Goal: Task Accomplishment & Management: Complete application form

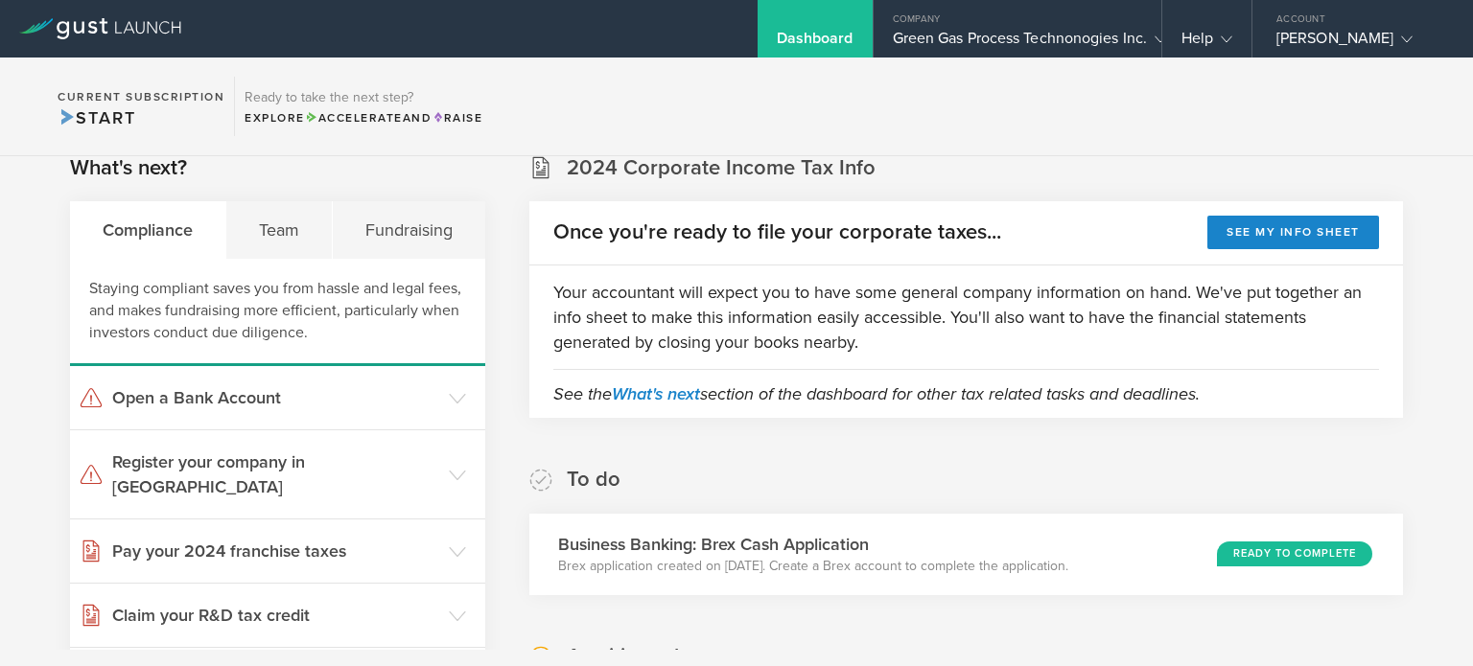
click at [980, 505] on div "To do Business Banking: Brex Cash Application Brex application created on [DATE…" at bounding box center [966, 530] width 874 height 129
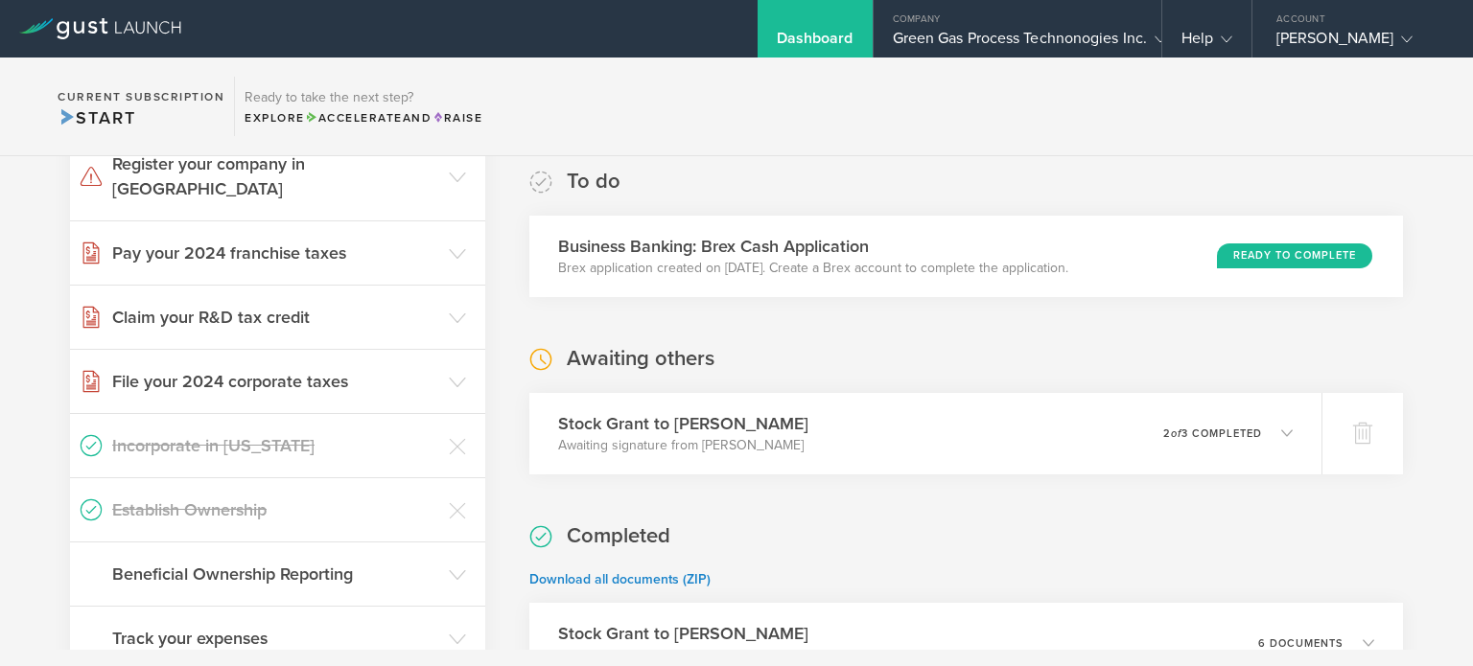
scroll to position [499, 0]
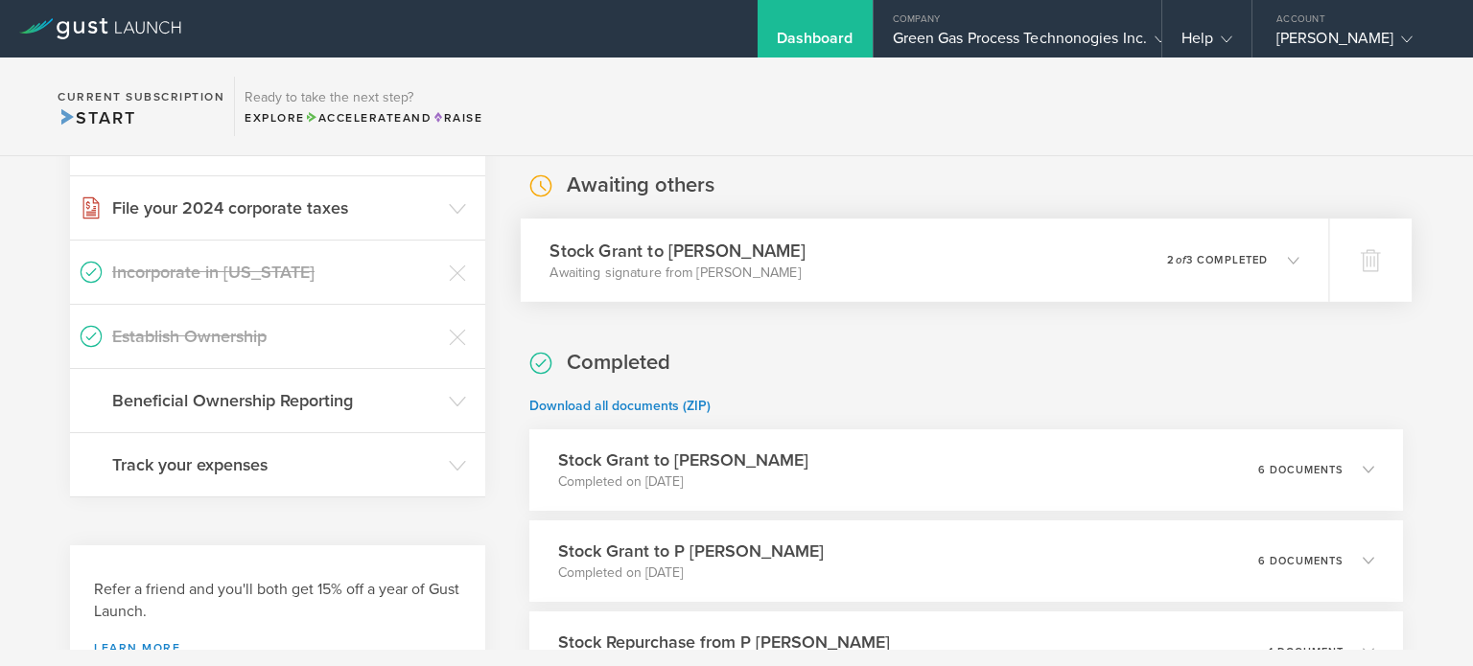
drag, startPoint x: 923, startPoint y: 303, endPoint x: 905, endPoint y: 260, distance: 46.8
click at [905, 260] on div "Stock Grant to [PERSON_NAME] Awaiting signature from [PERSON_NAME] 0 undelivera…" at bounding box center [925, 260] width 808 height 83
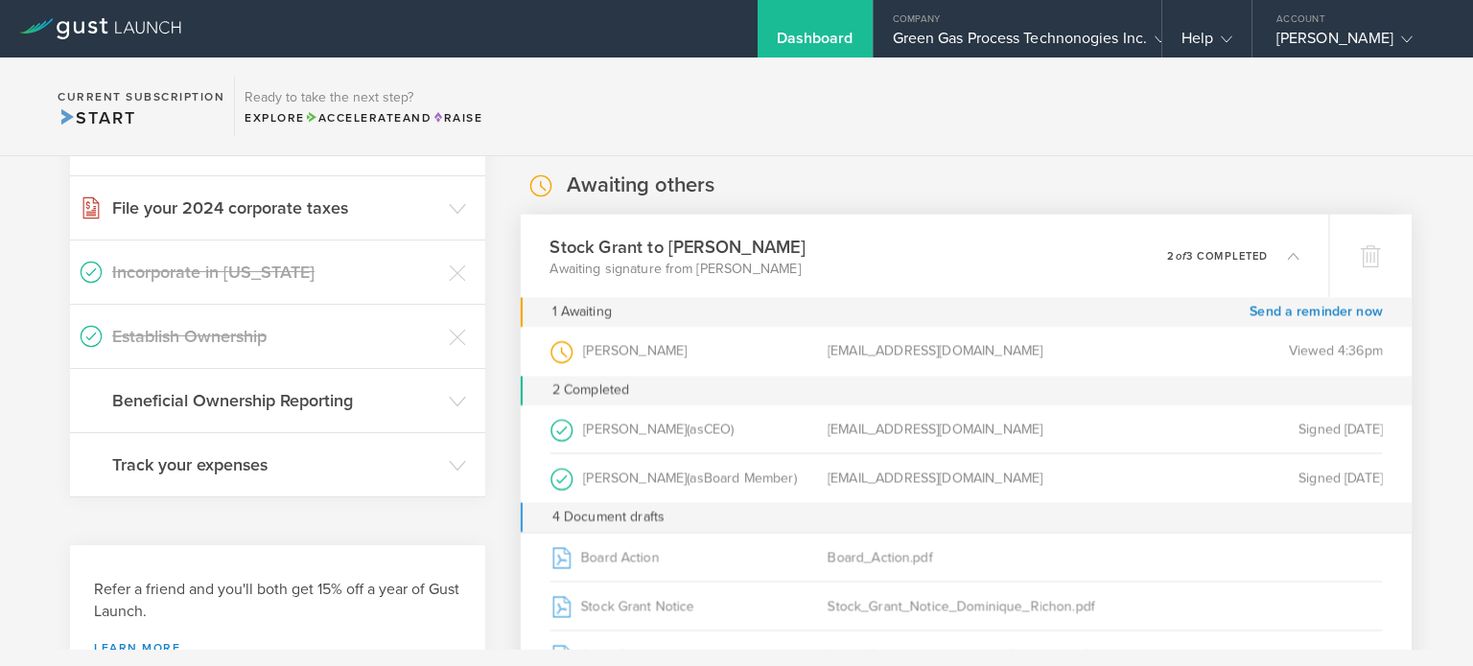
click at [905, 260] on div "Stock Grant to [PERSON_NAME] Awaiting signature from [PERSON_NAME] 0 undelivera…" at bounding box center [925, 255] width 808 height 83
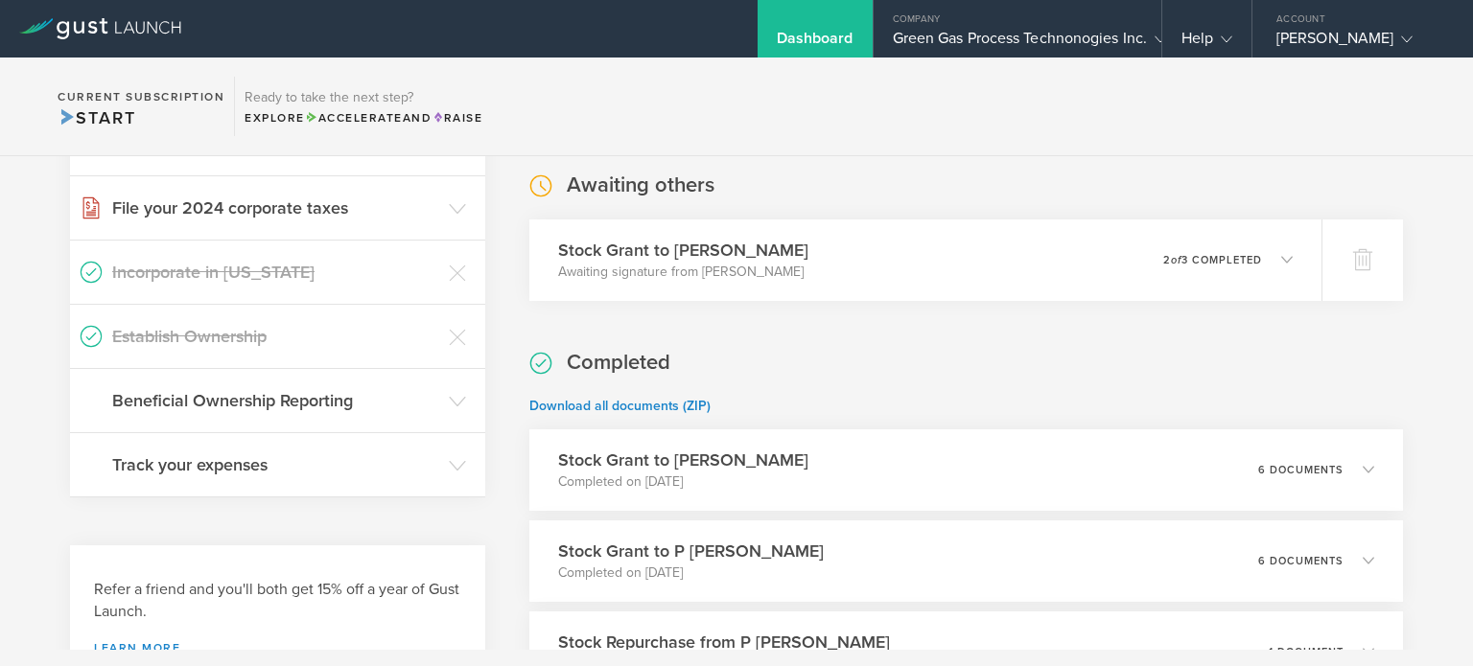
click at [945, 45] on div "Green Gas Process Technonogies Inc." at bounding box center [1017, 43] width 249 height 29
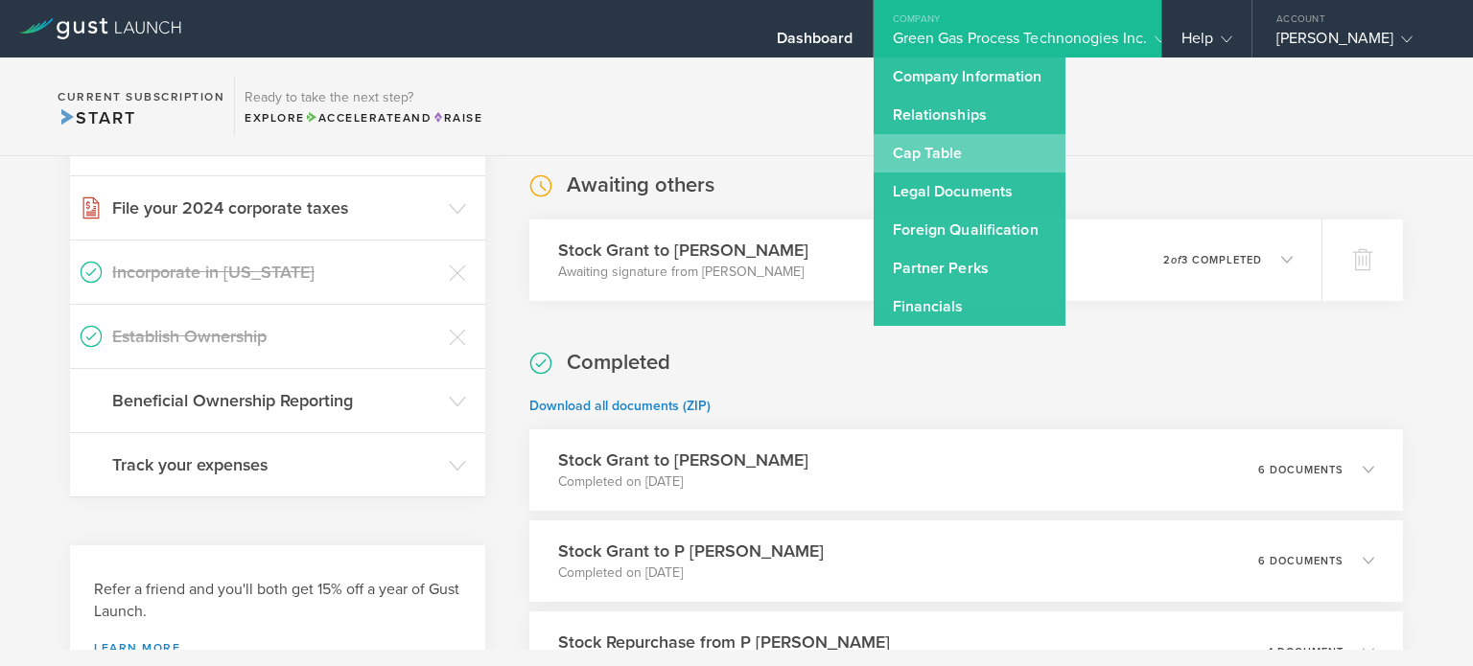
click at [953, 143] on link "Cap Table" at bounding box center [970, 153] width 192 height 38
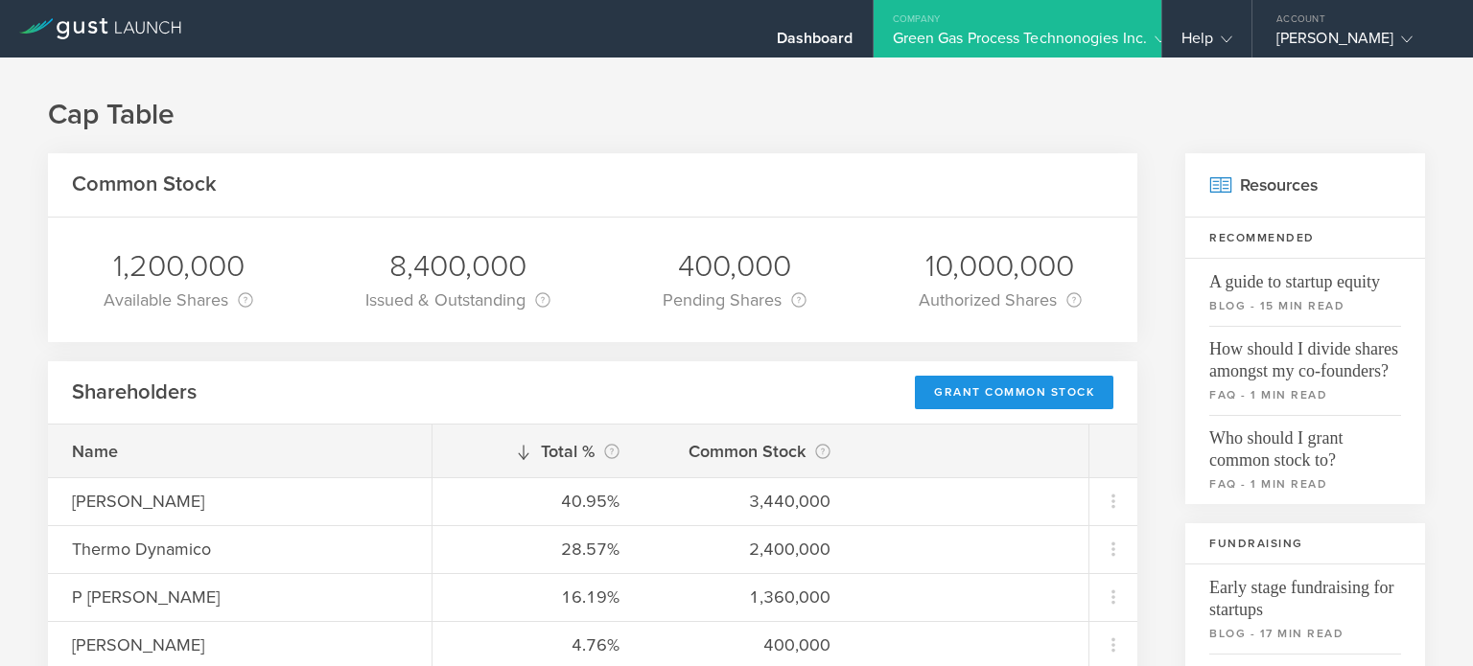
click at [954, 394] on div "Grant Common Stock" at bounding box center [1014, 393] width 198 height 34
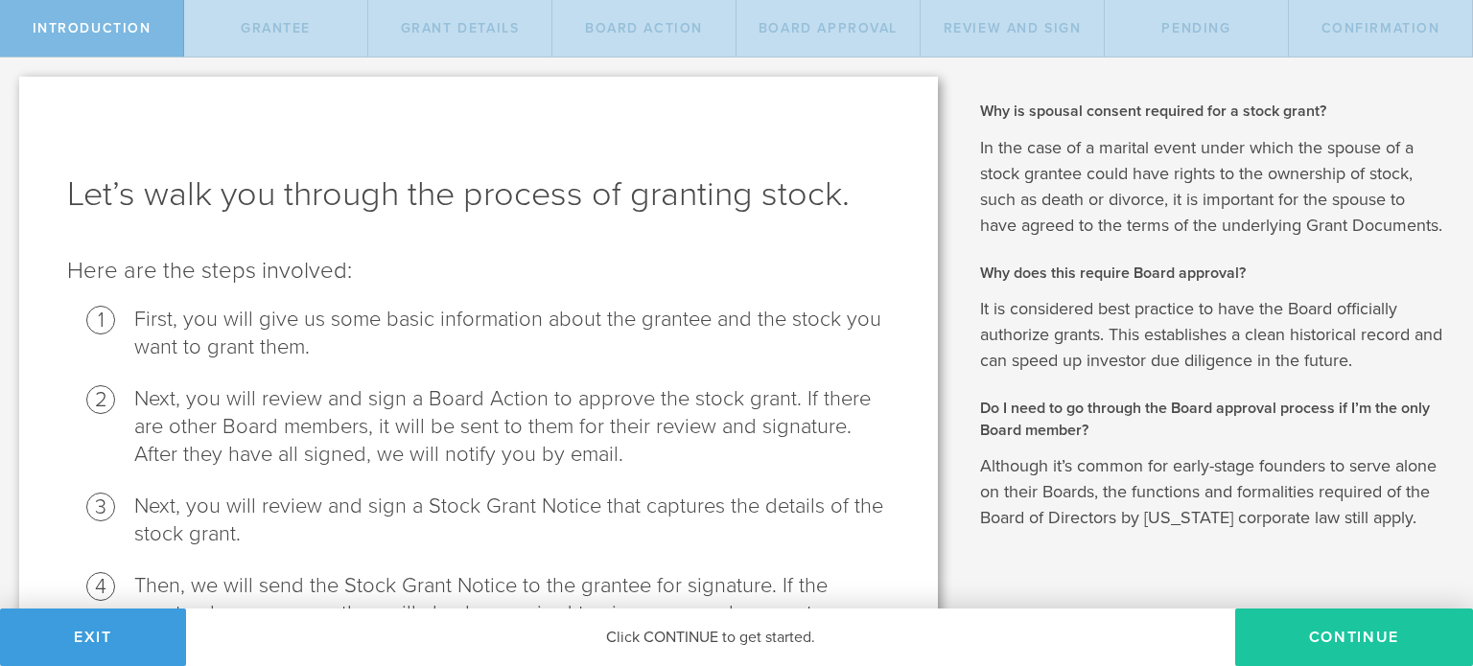
click at [1277, 641] on button "Continue" at bounding box center [1354, 638] width 238 height 58
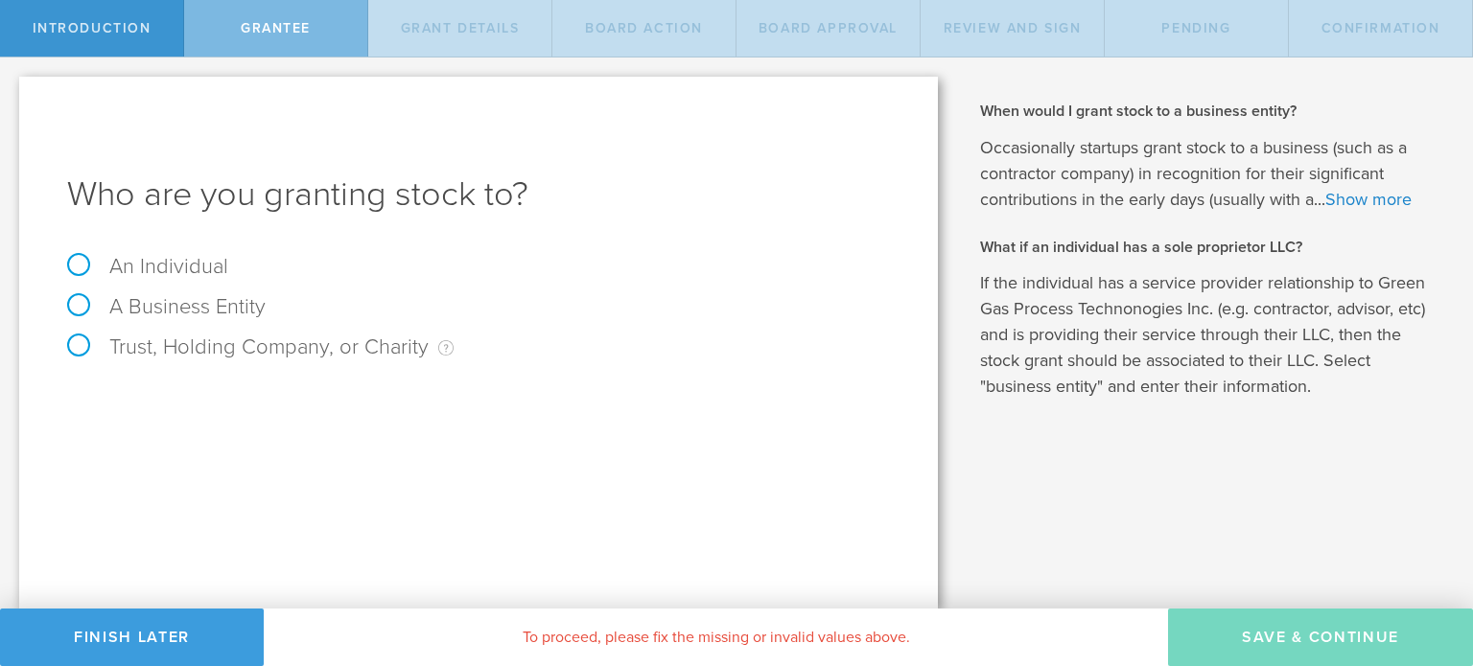
click at [115, 317] on label "A Business Entity" at bounding box center [166, 306] width 198 height 25
click at [12, 88] on input "A Business Entity" at bounding box center [6, 73] width 12 height 31
radio input "true"
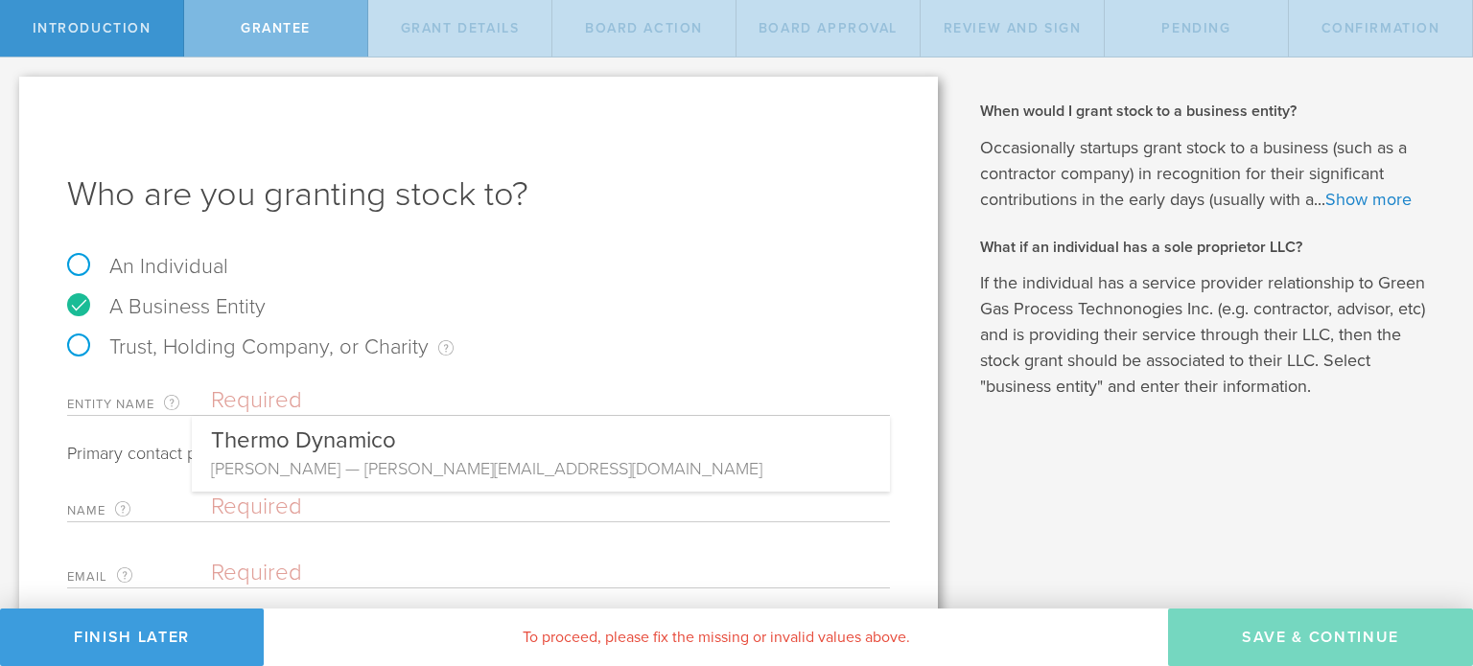
click at [225, 407] on input "text" at bounding box center [550, 400] width 679 height 29
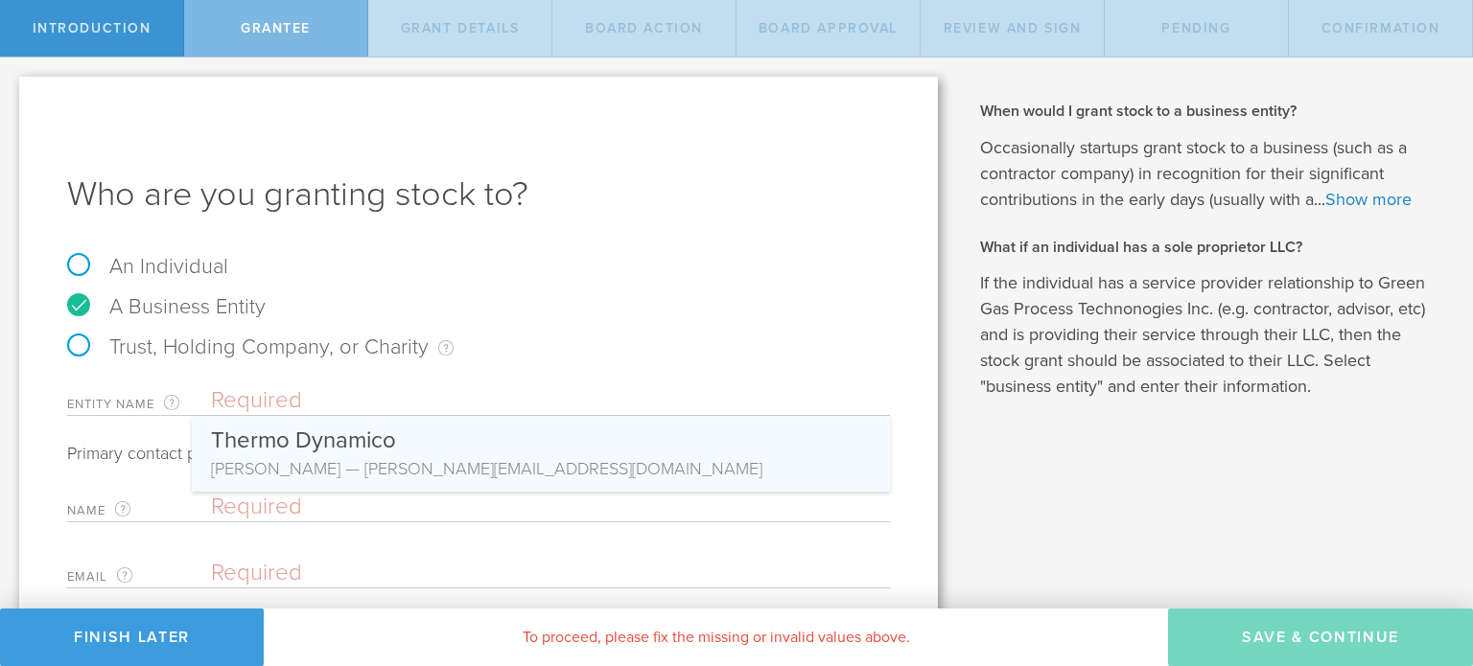
drag, startPoint x: 233, startPoint y: 434, endPoint x: 237, endPoint y: 454, distance: 19.6
click at [237, 454] on div "Thermo Dynamico" at bounding box center [541, 436] width 660 height 40
type input "Thermo Dynamico"
type input "[PERSON_NAME]"
type input "[PERSON_NAME][EMAIL_ADDRESS][DOMAIN_NAME]"
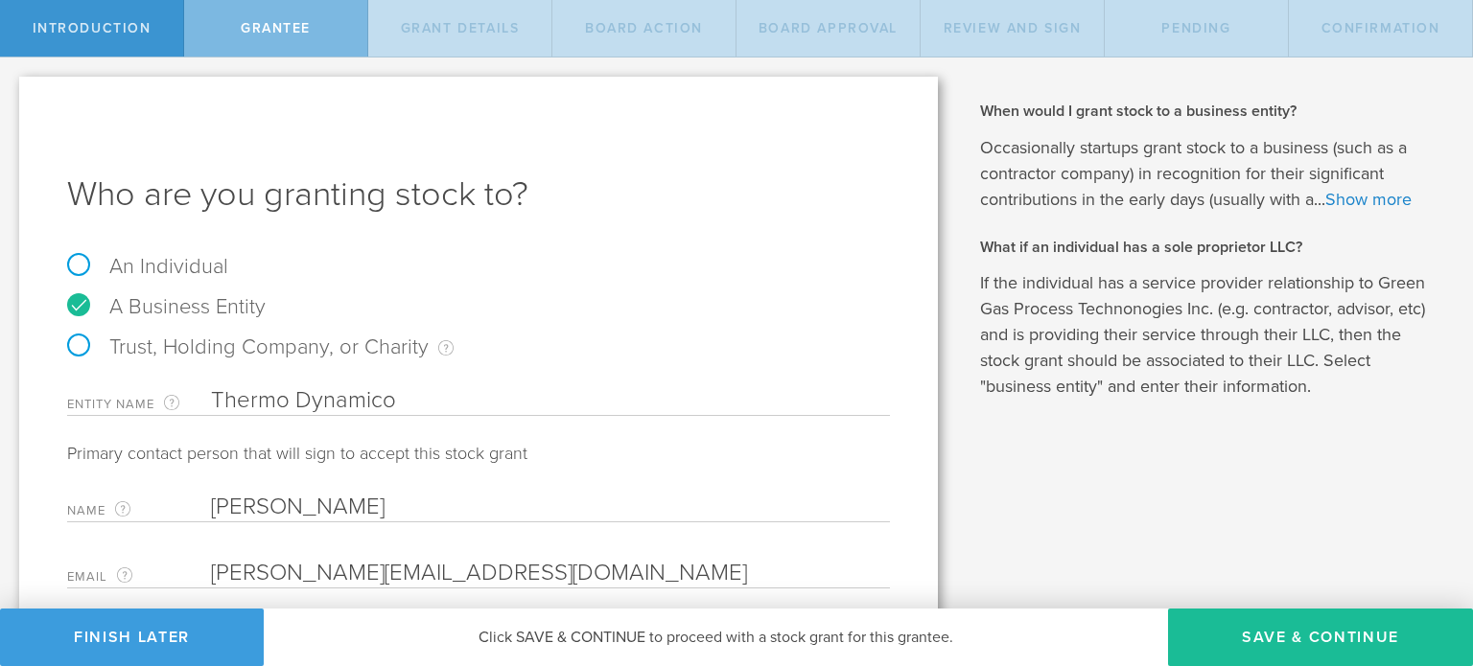
click at [237, 454] on p "Primary contact person that will sign to accept this stock grant" at bounding box center [478, 453] width 823 height 21
click at [1189, 623] on button "Save & Continue" at bounding box center [1320, 638] width 305 height 58
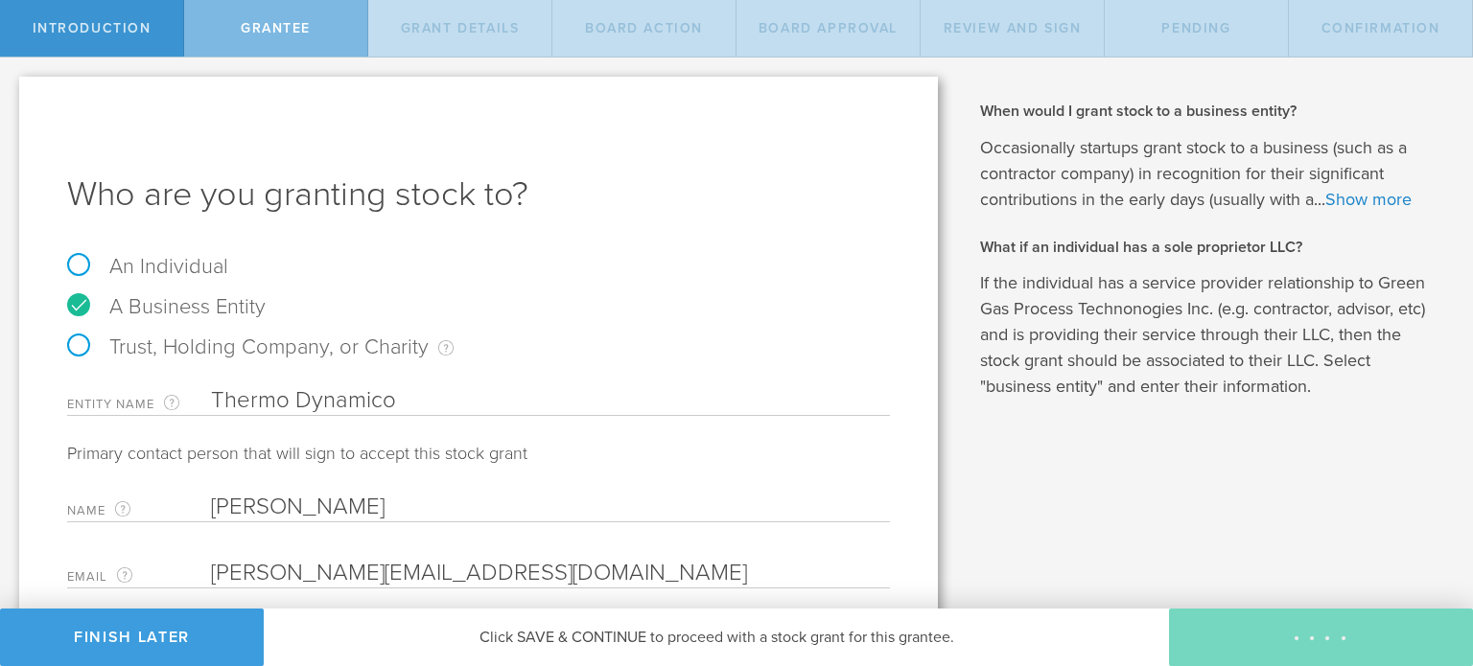
type input "48"
type input "12"
select select "none"
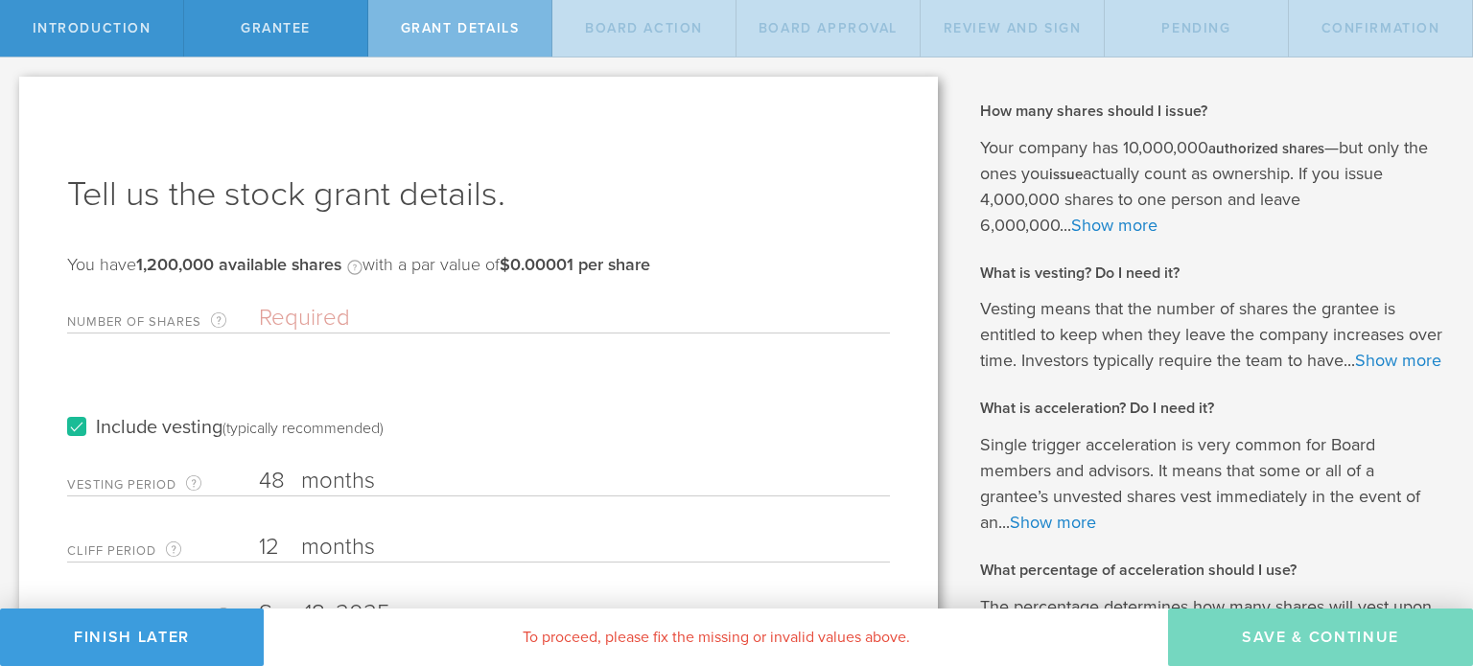
click at [309, 321] on input "Number of Shares The total amount of stock the company is granting to this reci…" at bounding box center [574, 318] width 631 height 29
type input "400,000"
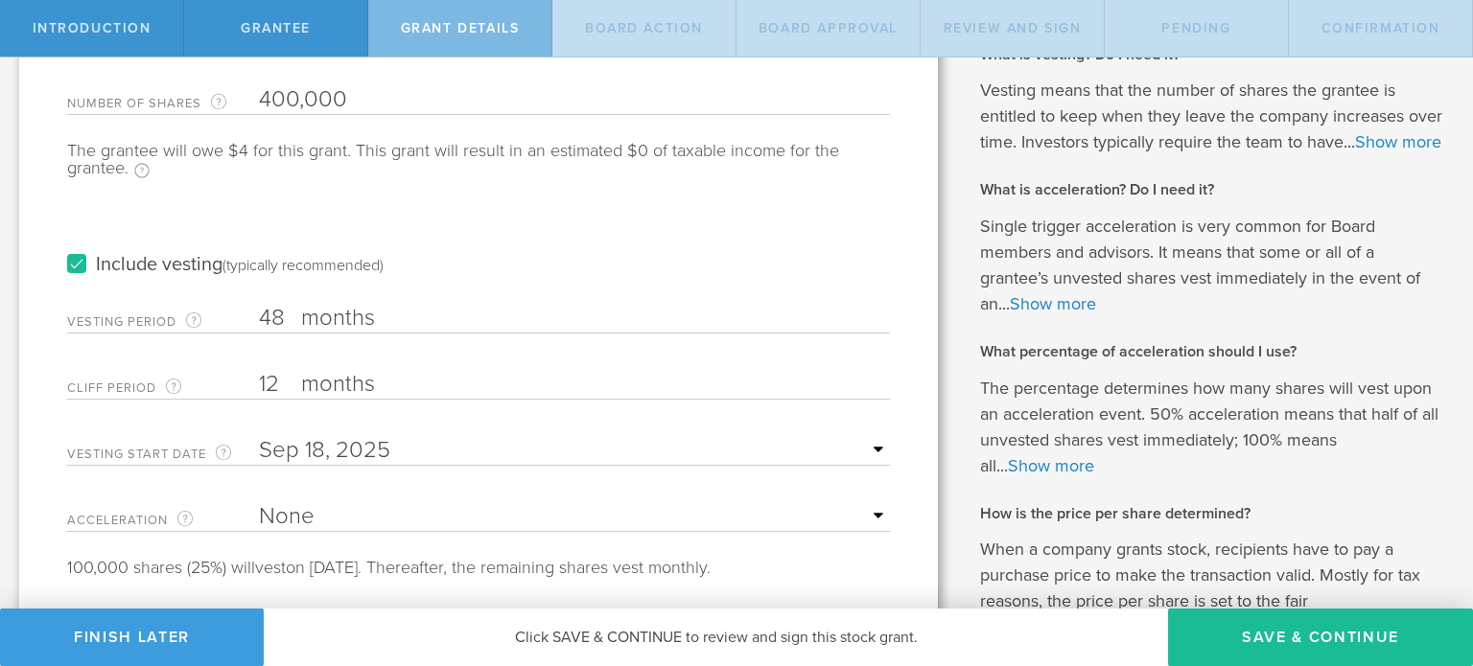
scroll to position [226, 0]
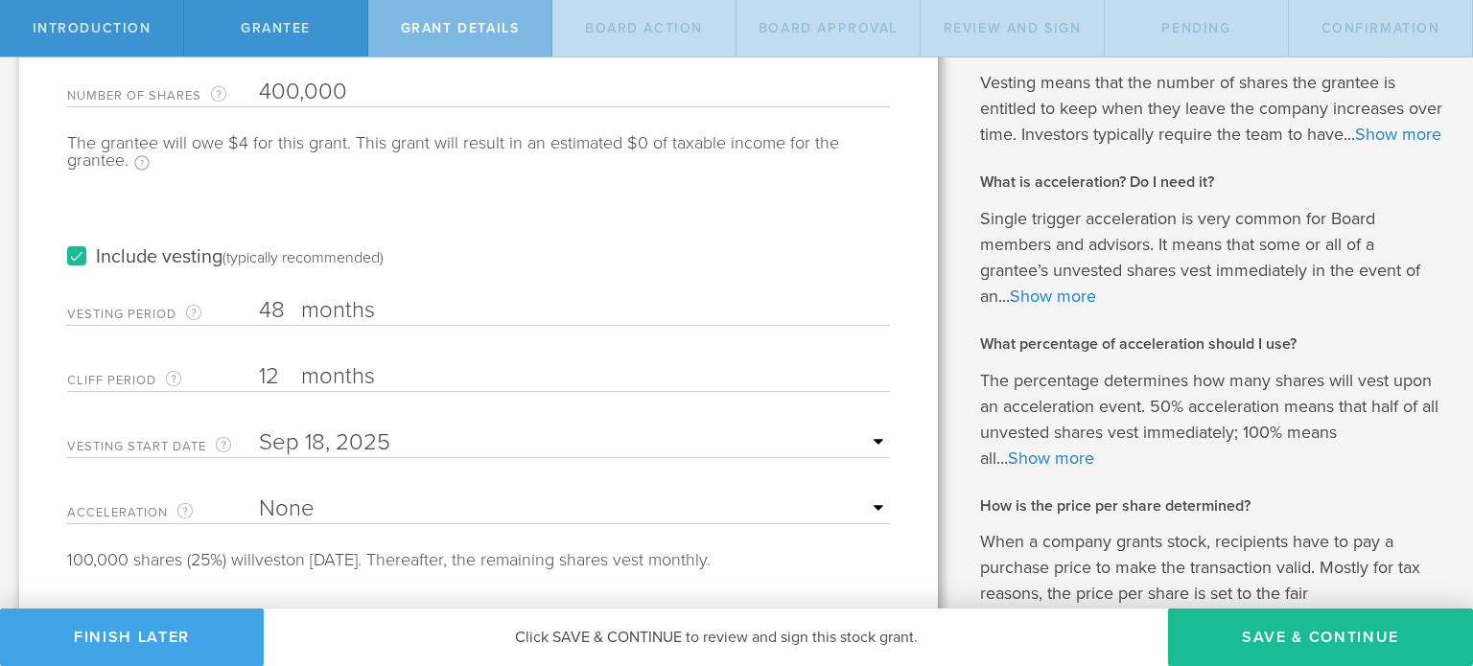
click at [210, 633] on button "Finish Later" at bounding box center [132, 638] width 264 height 58
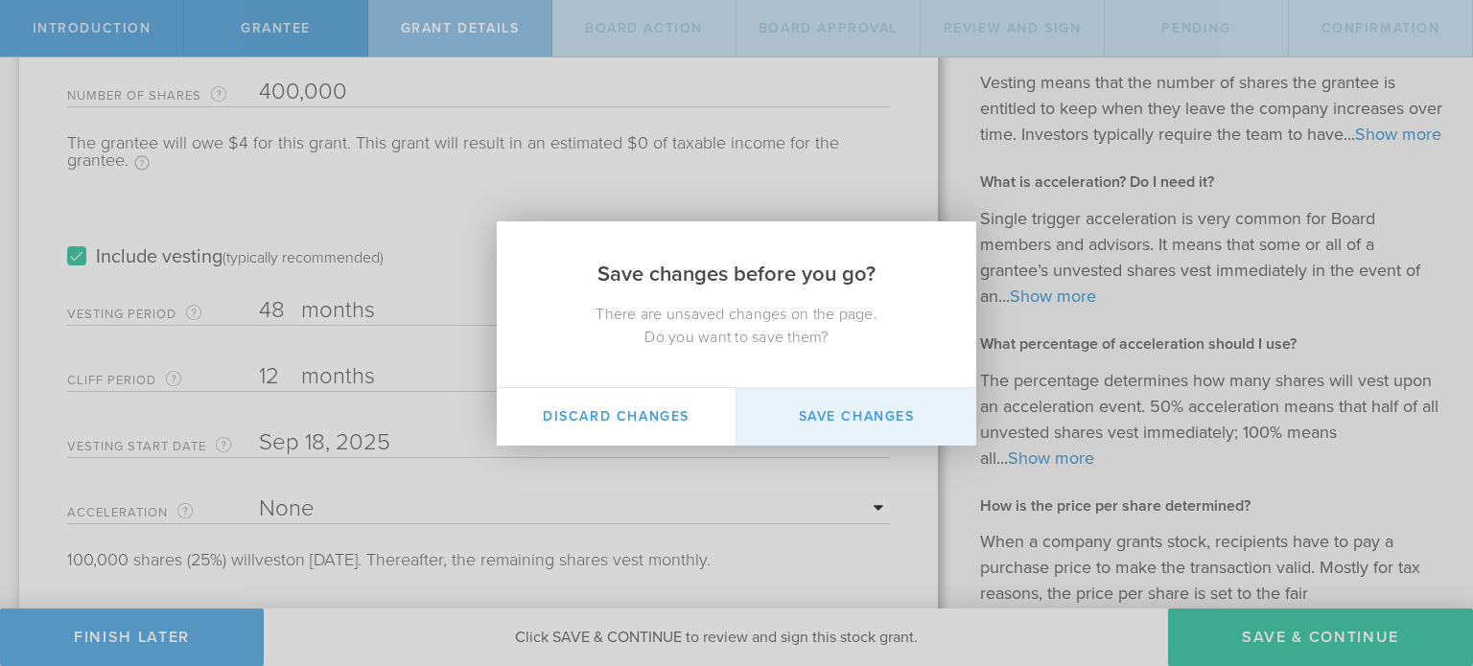
click at [883, 419] on button "Save Changes" at bounding box center [856, 417] width 240 height 58
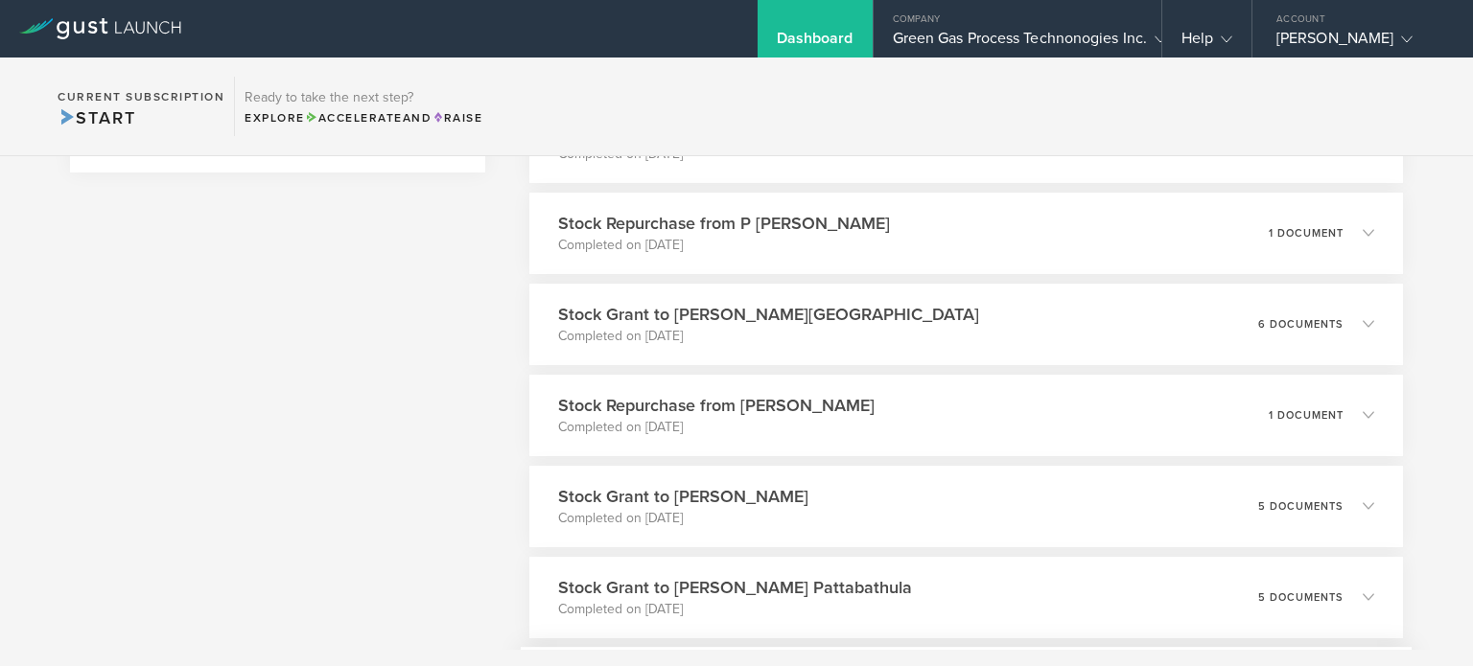
scroll to position [1266, 0]
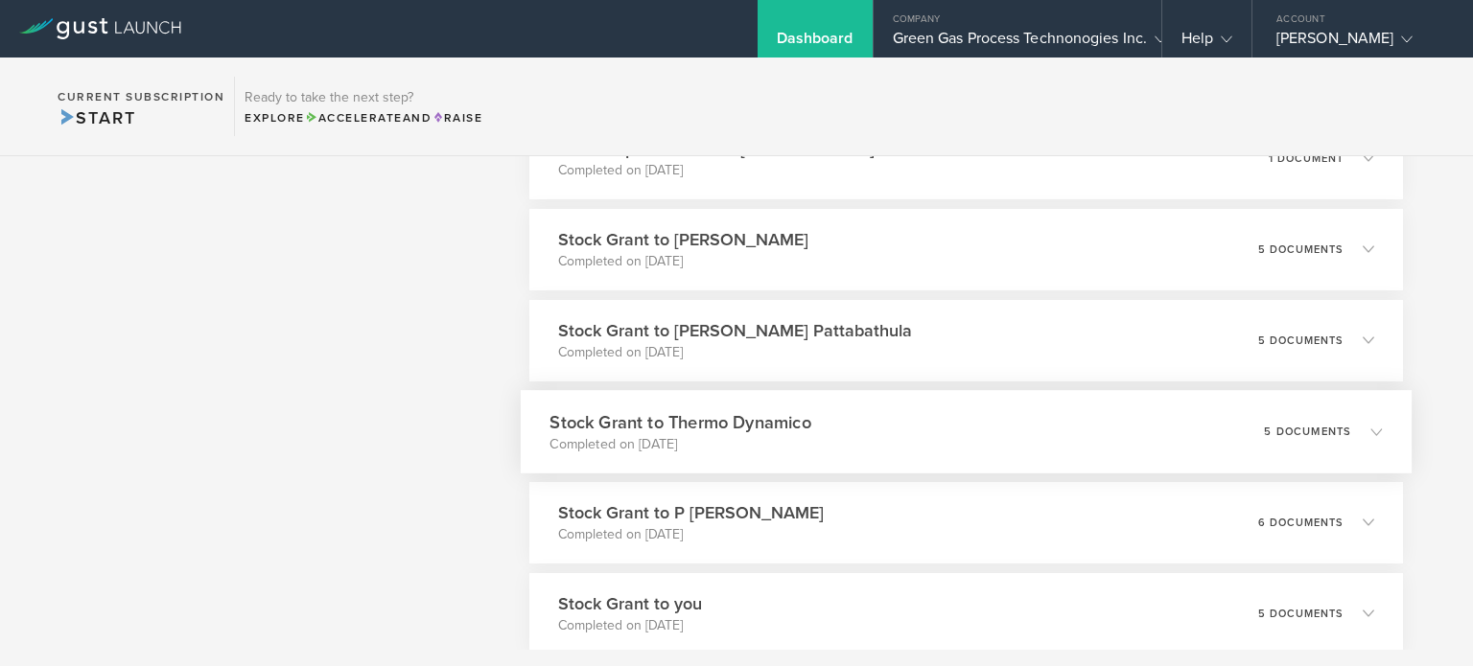
click at [770, 451] on p "Completed on [DATE]" at bounding box center [679, 443] width 261 height 19
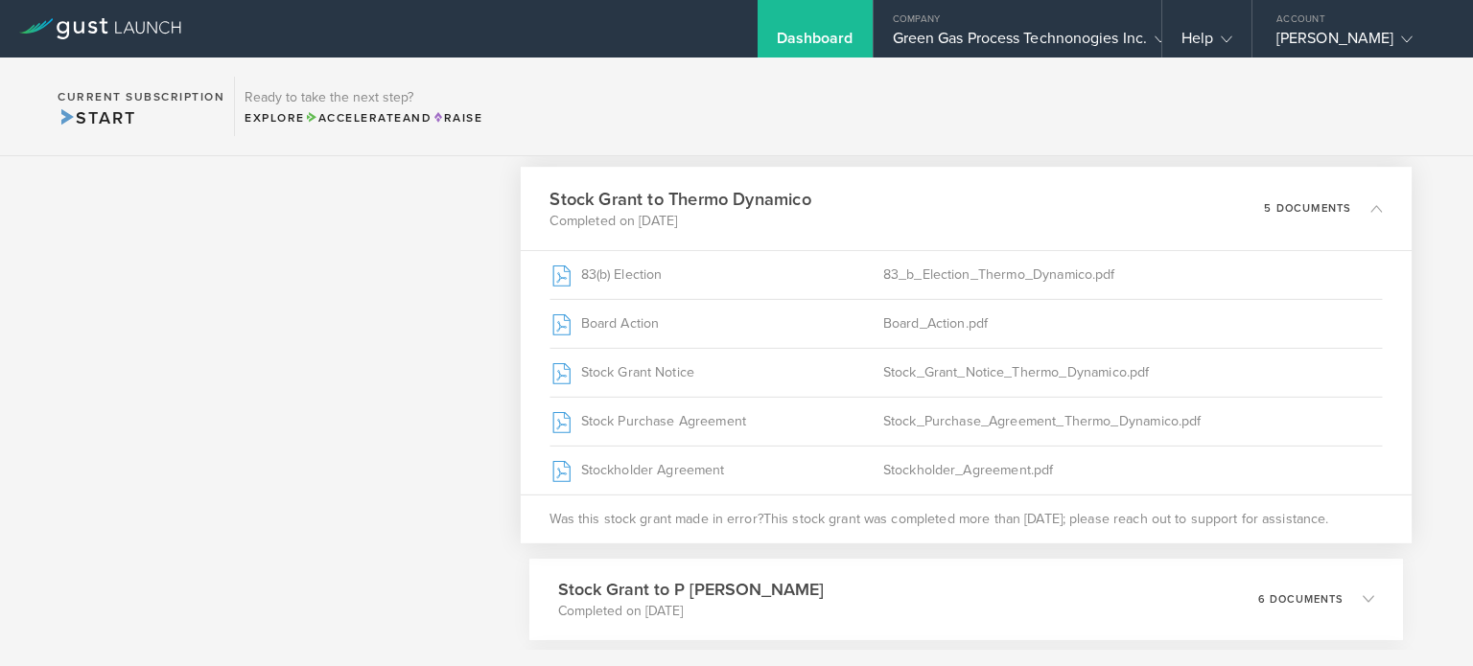
scroll to position [1534, 0]
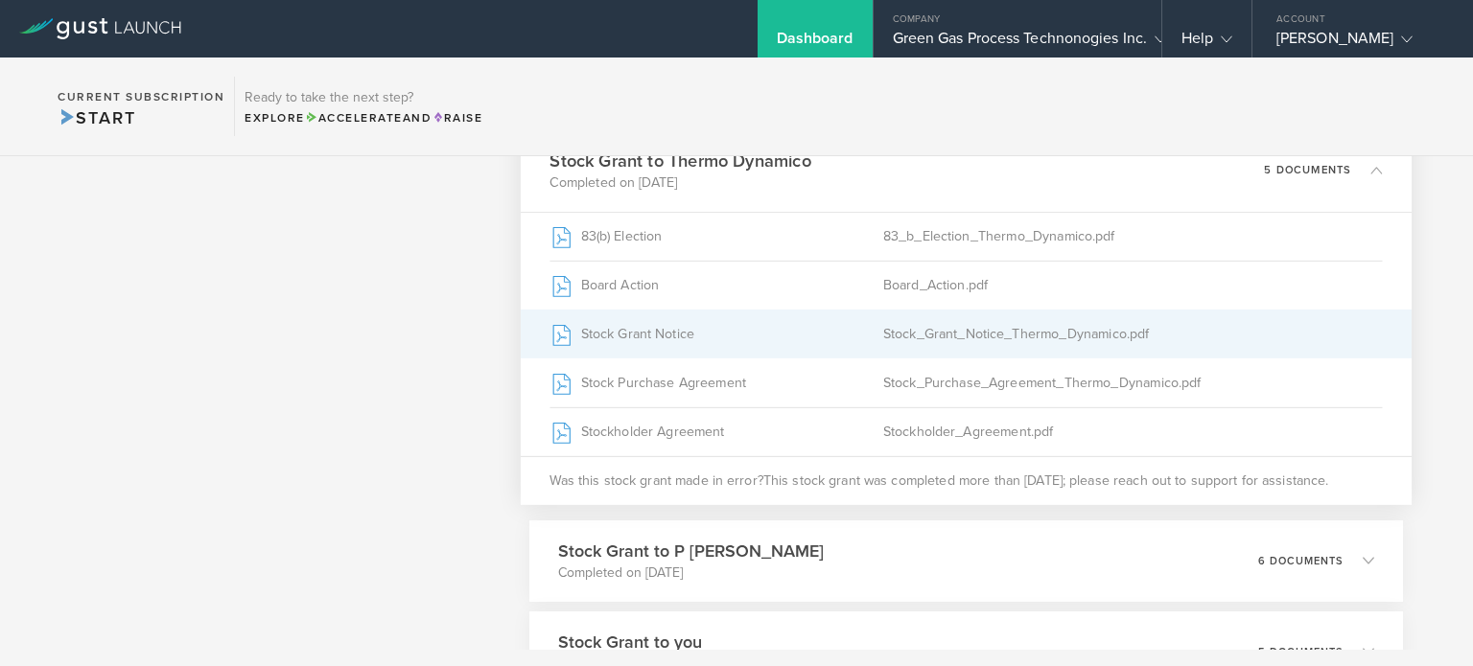
click at [710, 338] on div "Stock Grant Notice" at bounding box center [715, 334] width 333 height 48
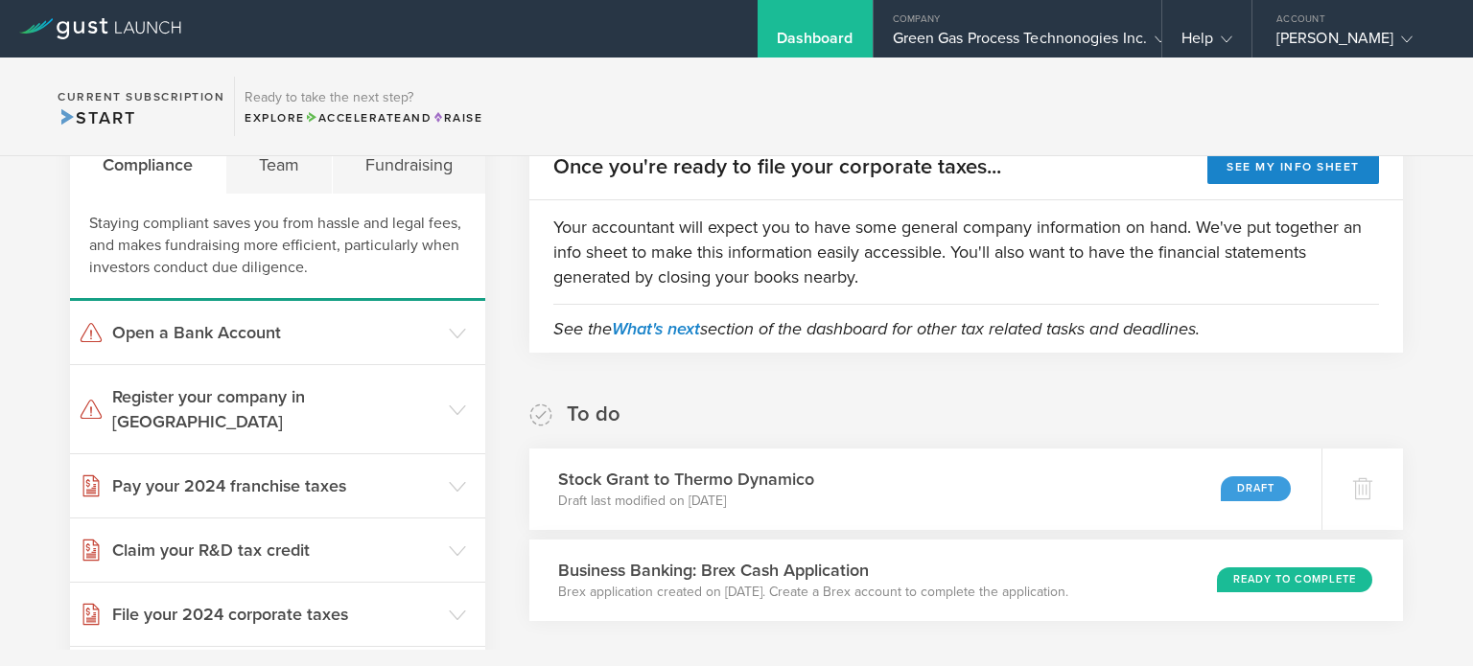
scroll to position [0, 0]
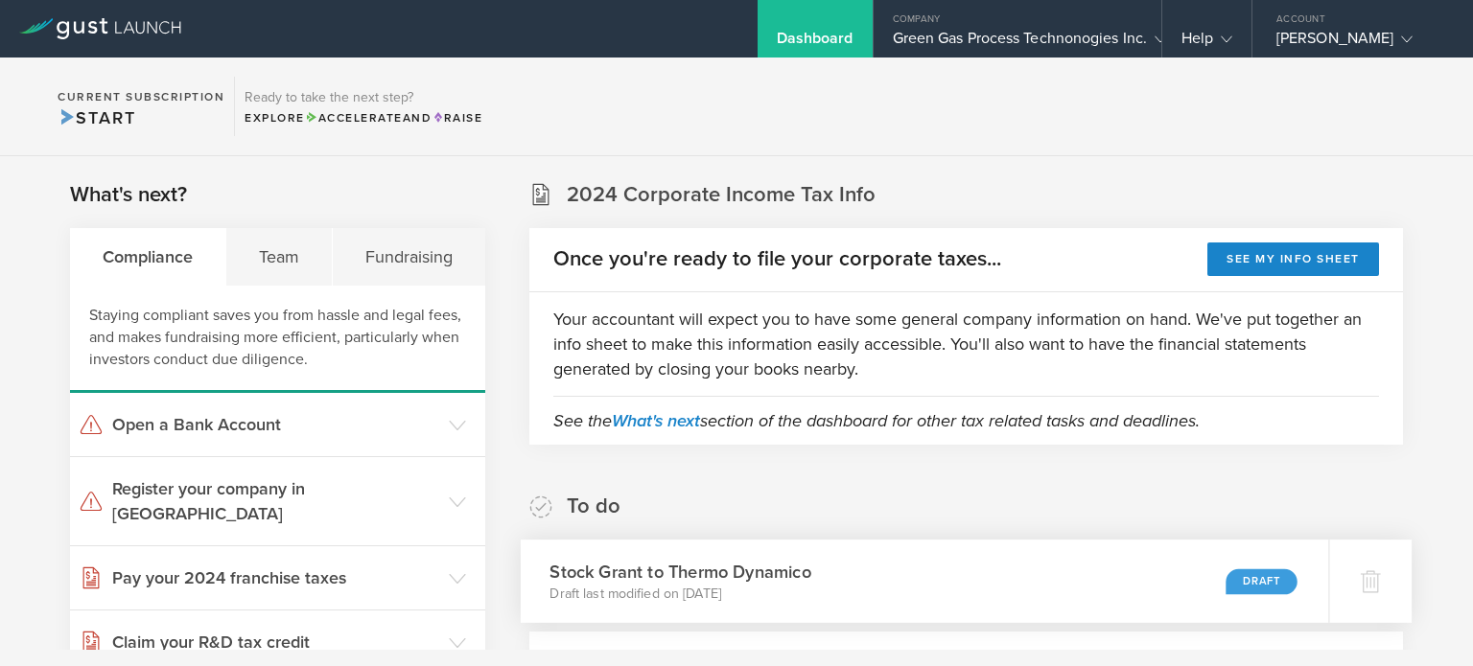
click at [1225, 575] on div "Draft" at bounding box center [1260, 582] width 71 height 26
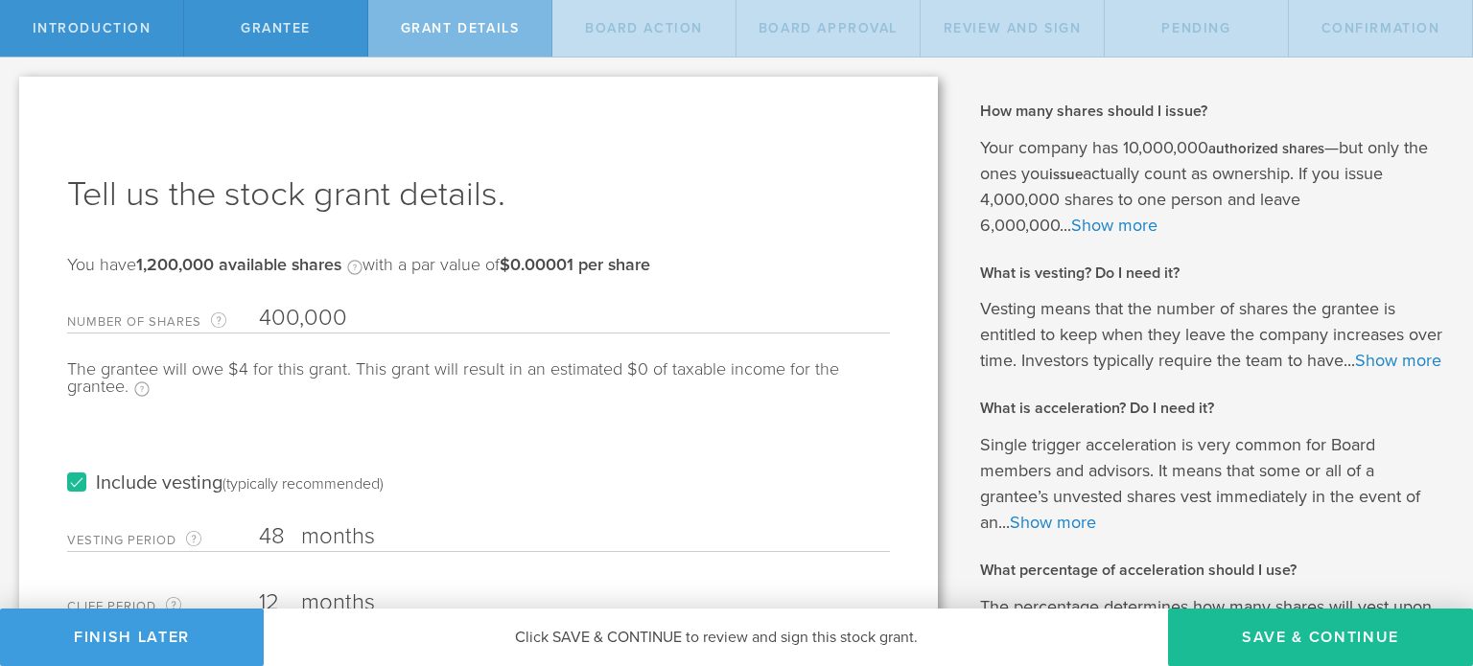
click at [569, 459] on div "Include vesting (typically recommended)" at bounding box center [478, 464] width 823 height 97
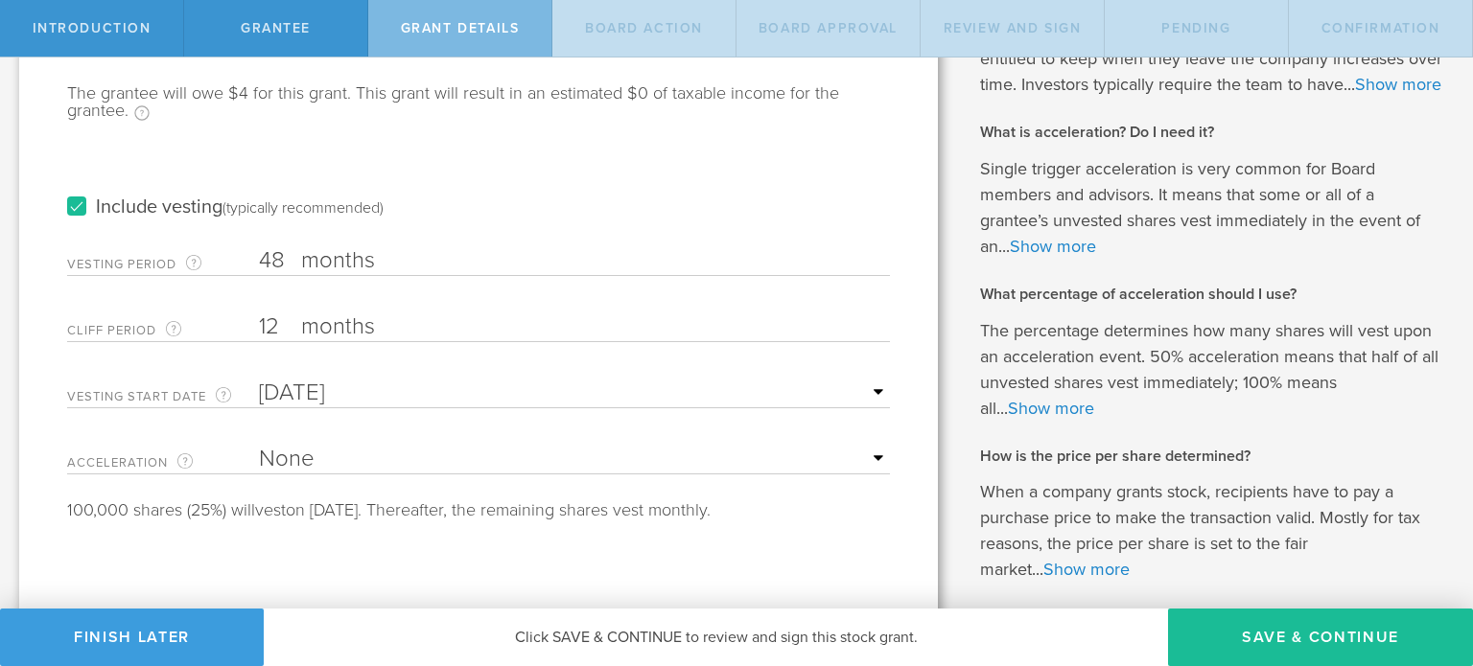
scroll to position [384, 0]
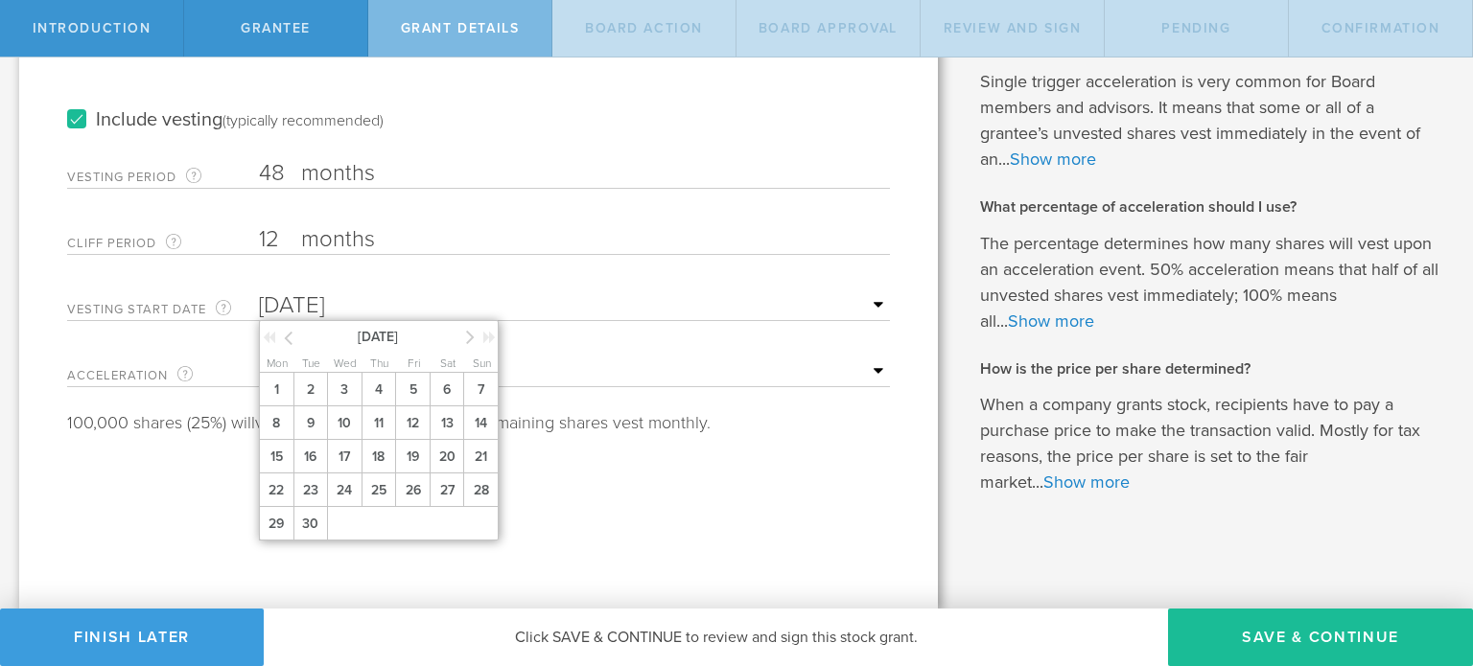
click at [868, 291] on input "[DATE]" at bounding box center [574, 305] width 631 height 29
click at [289, 326] on icon at bounding box center [288, 338] width 9 height 24
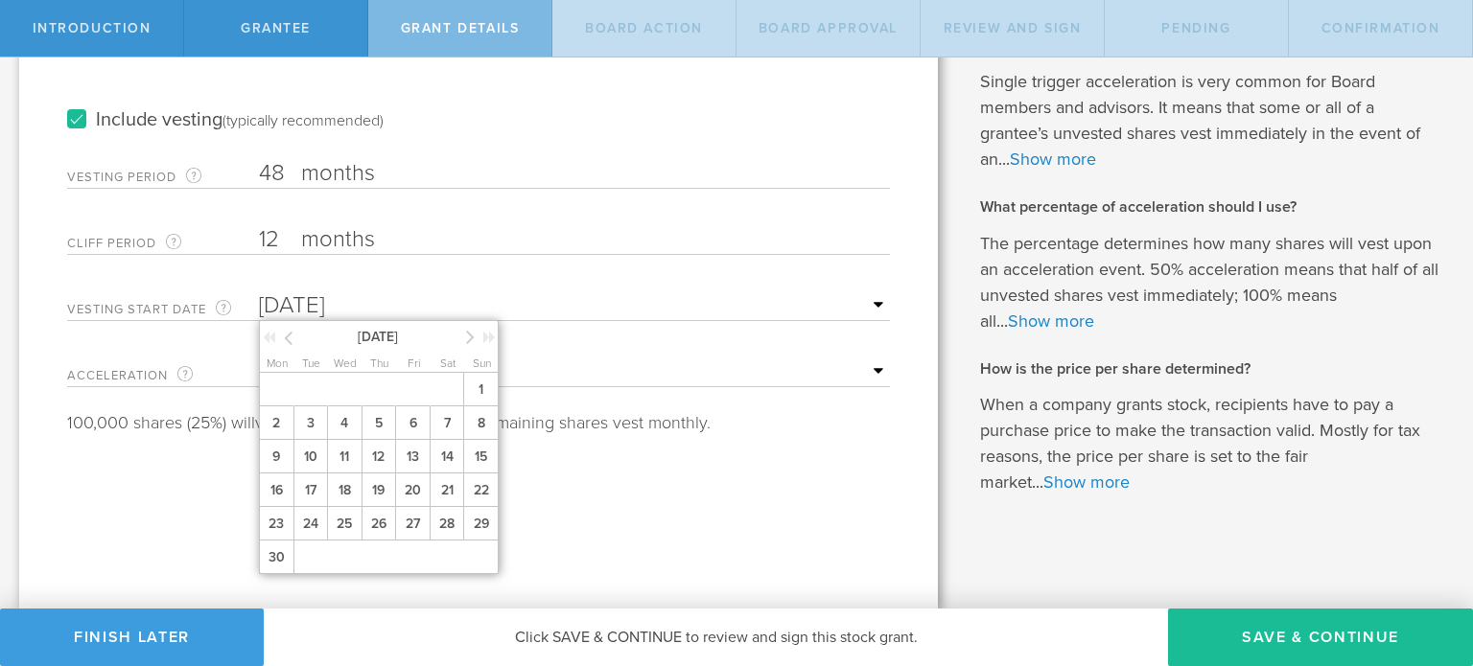
click at [289, 326] on icon at bounding box center [288, 338] width 9 height 24
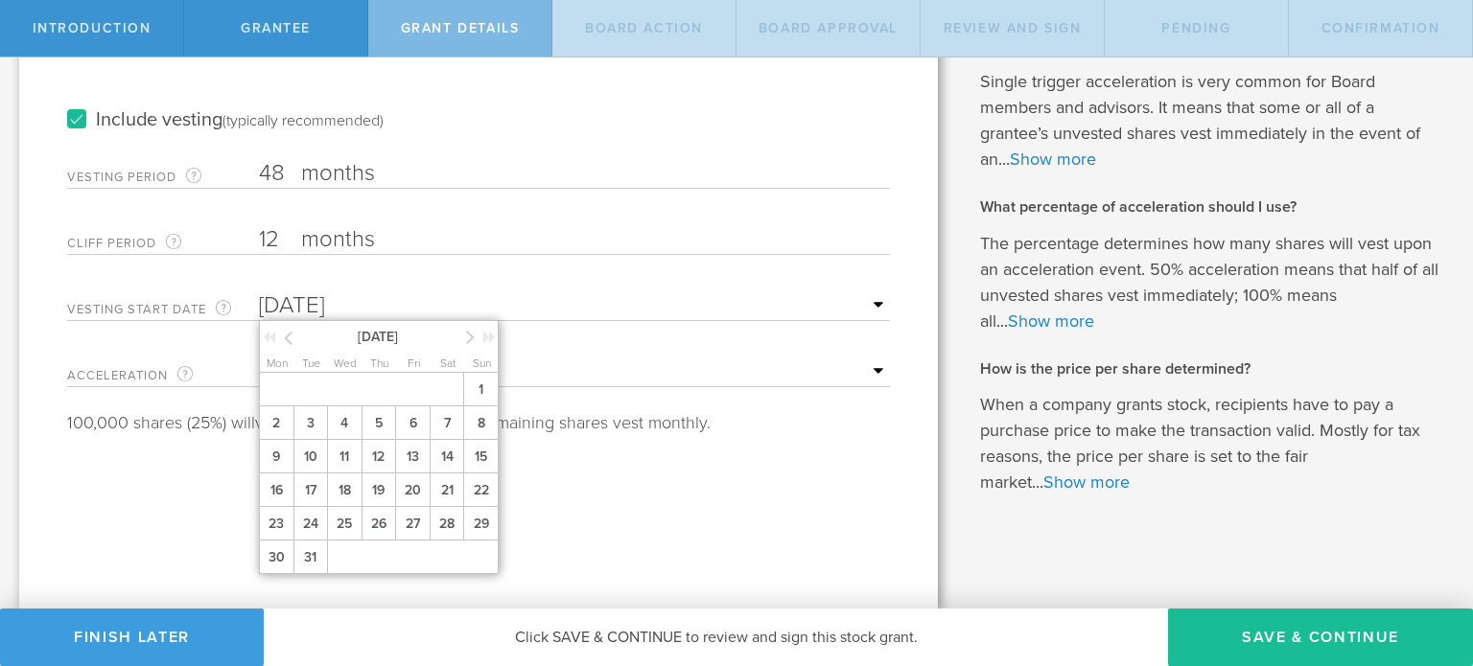
click at [289, 326] on icon at bounding box center [288, 338] width 9 height 24
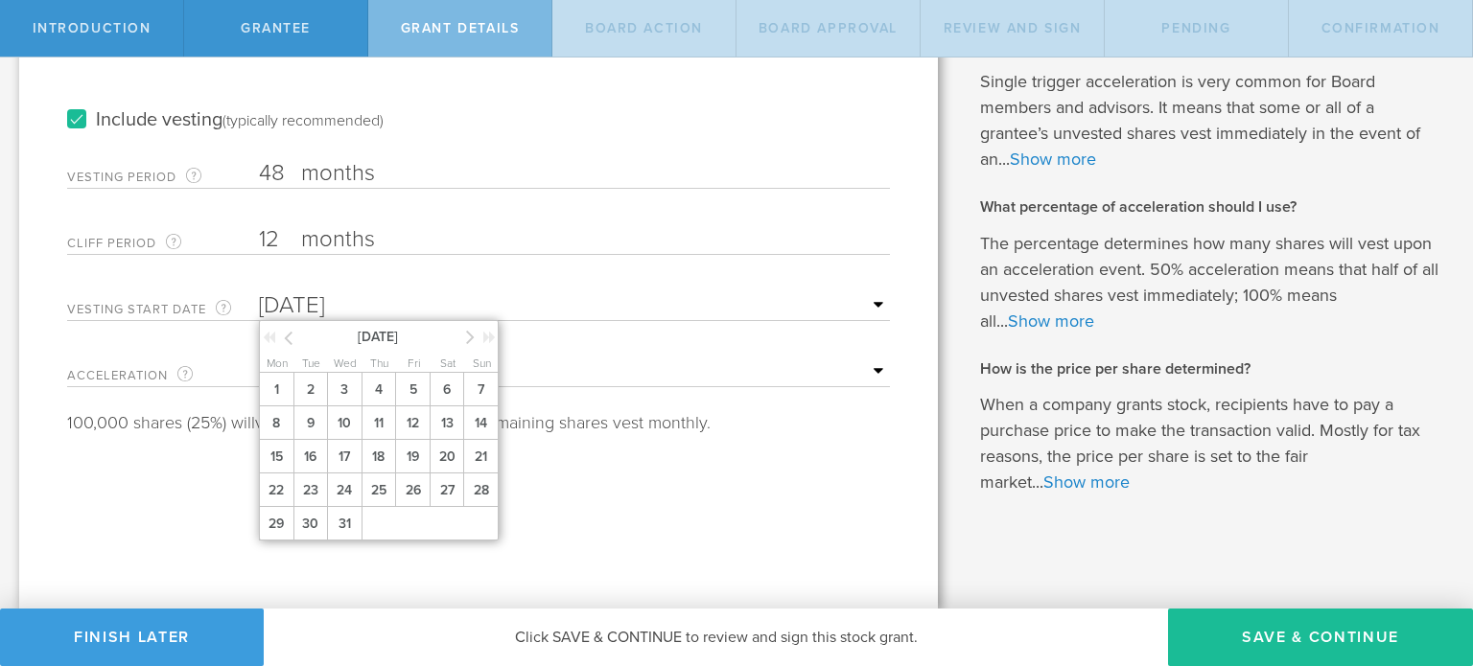
click at [289, 326] on icon at bounding box center [288, 338] width 9 height 24
click at [345, 474] on span "22" at bounding box center [344, 491] width 35 height 34
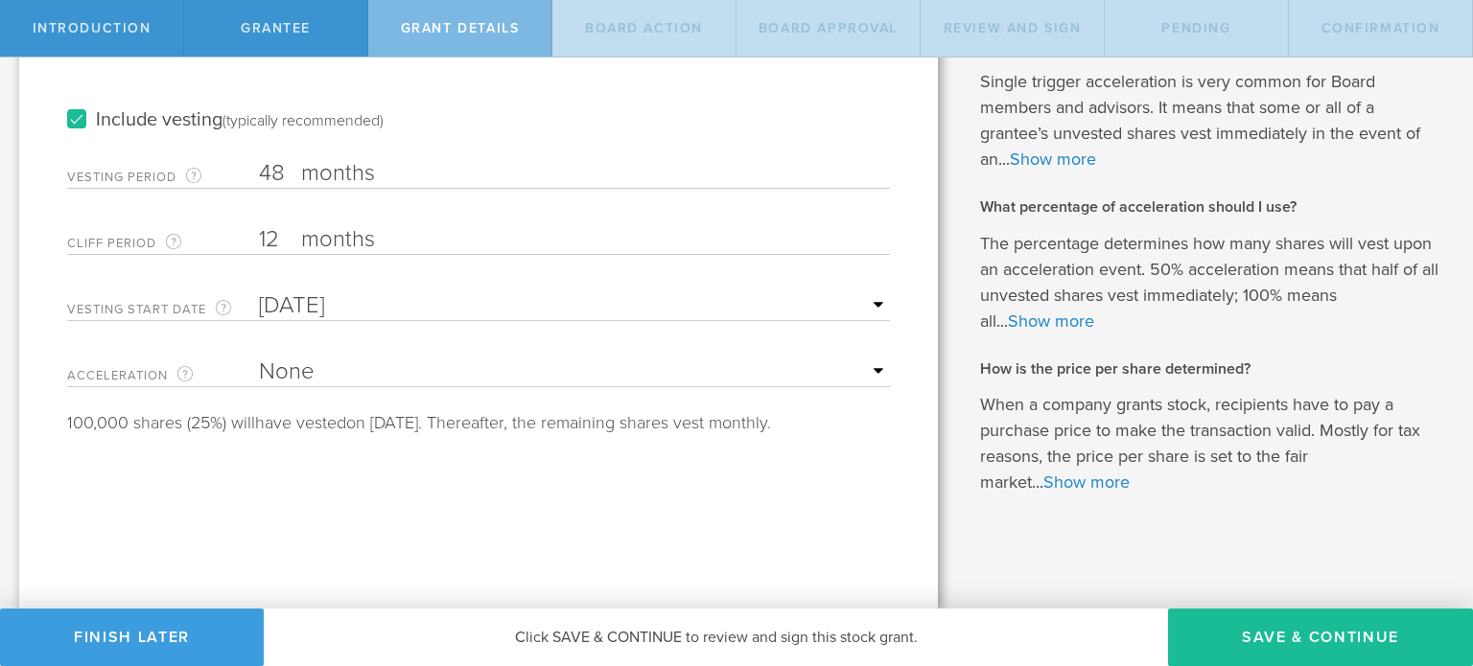
click at [292, 358] on select "None Single Trigger Double Trigger" at bounding box center [574, 372] width 631 height 29
click at [259, 358] on select "None Single Trigger Double Trigger" at bounding box center [574, 372] width 631 height 29
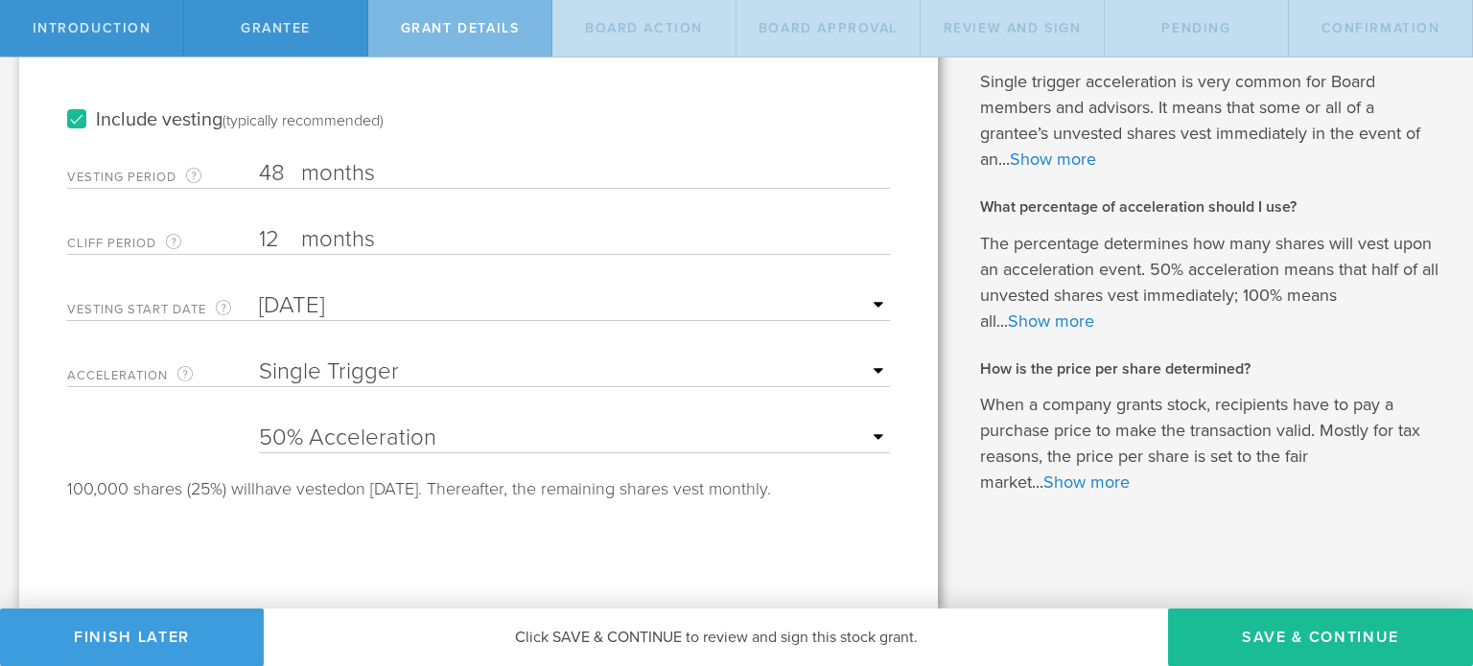
select select "double"
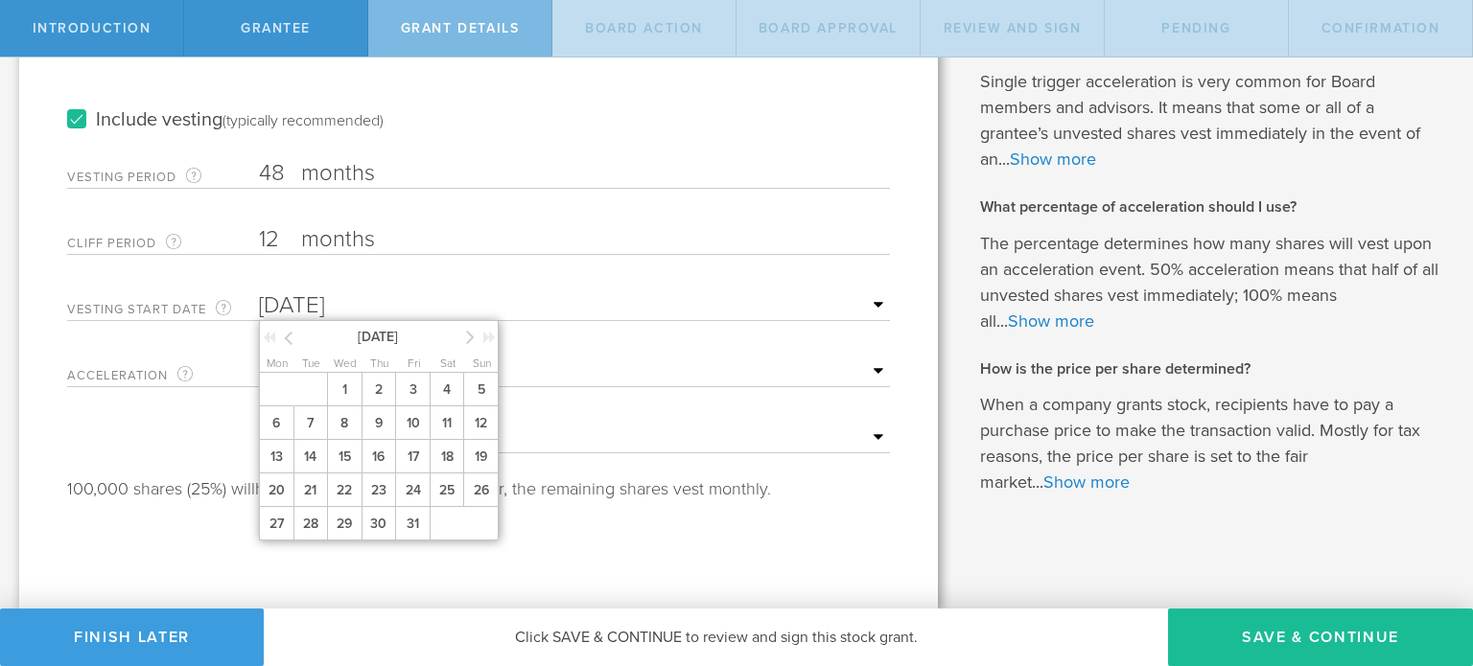
click at [596, 294] on input "[DATE]" at bounding box center [574, 305] width 631 height 29
click at [571, 95] on div "Include vesting (typically recommended)" at bounding box center [478, 101] width 823 height 97
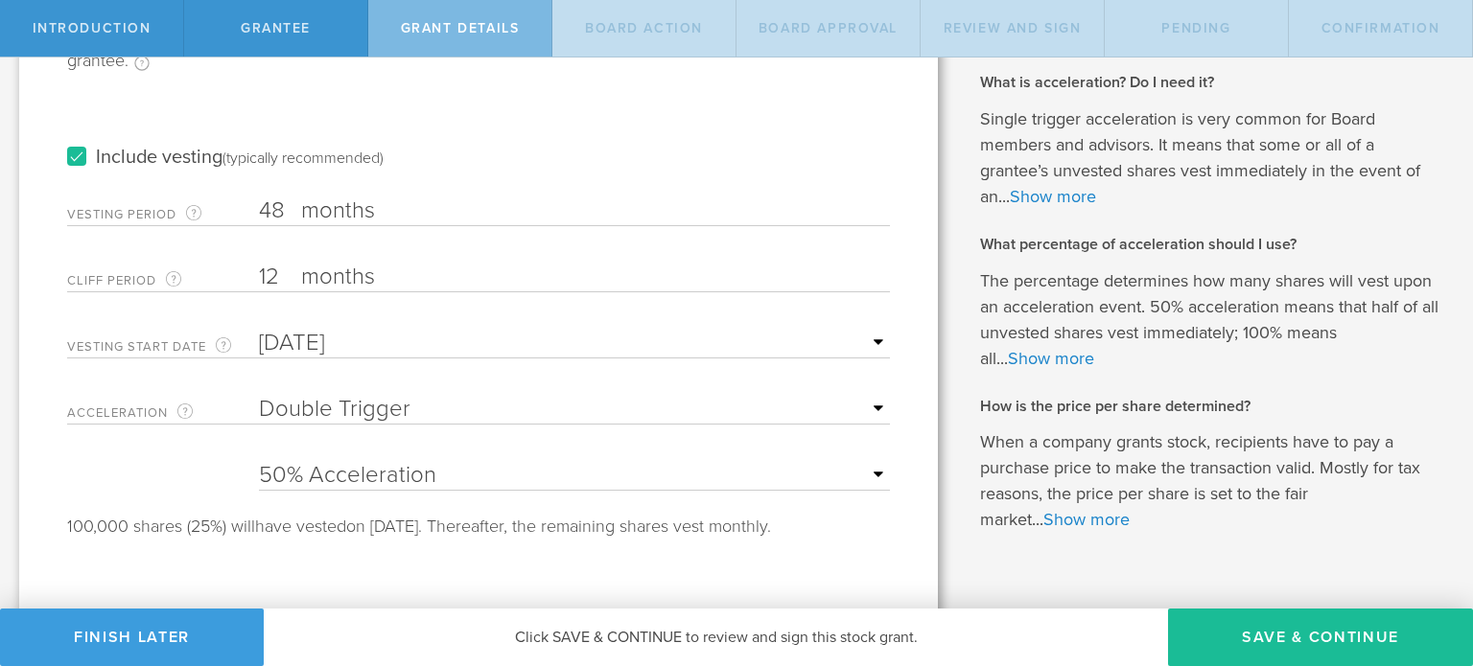
scroll to position [345, 0]
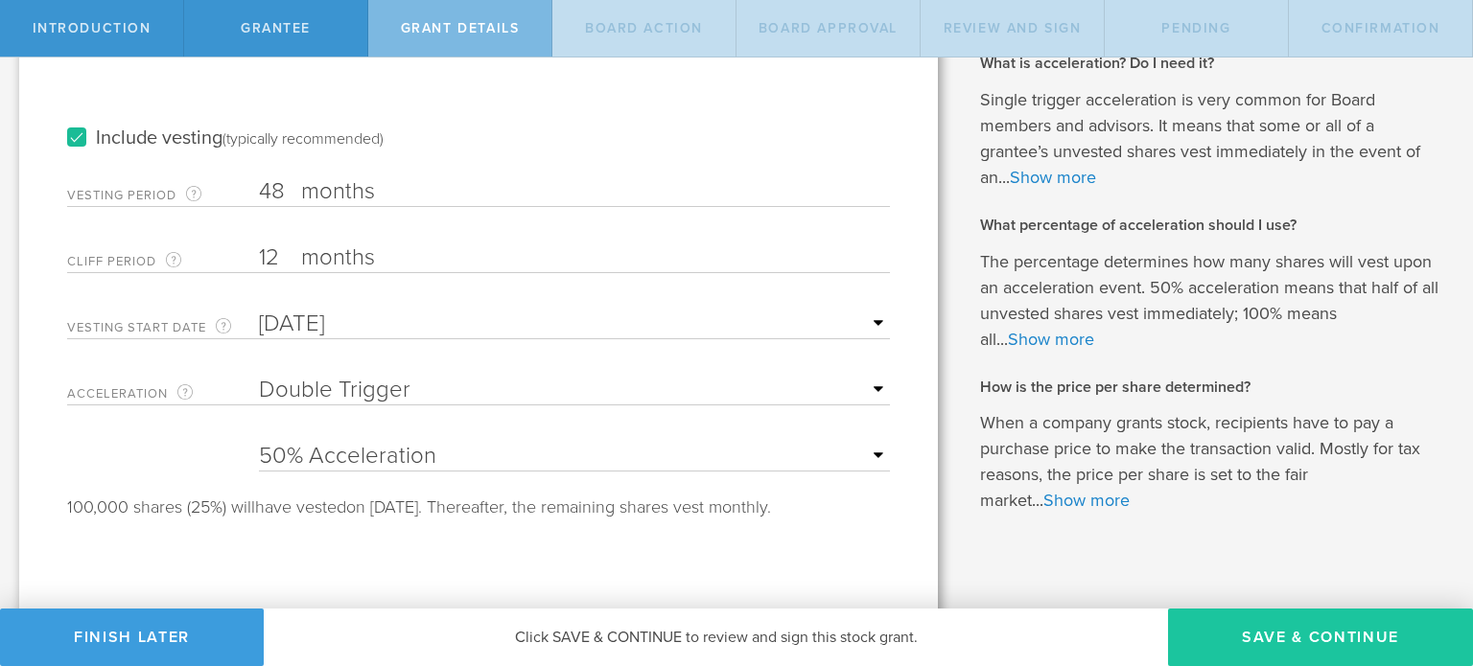
click at [1241, 643] on button "Save & Continue" at bounding box center [1320, 638] width 305 height 58
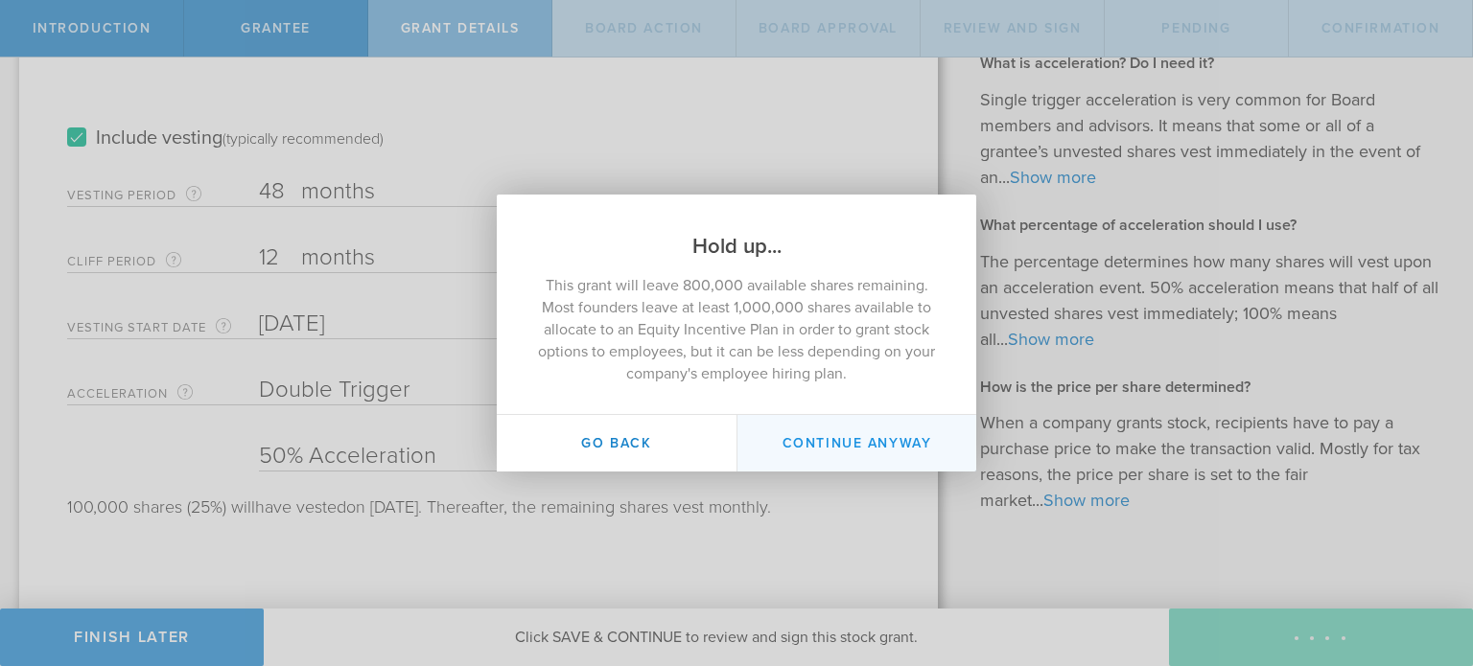
click at [820, 435] on button "Continue Anyway" at bounding box center [856, 443] width 240 height 57
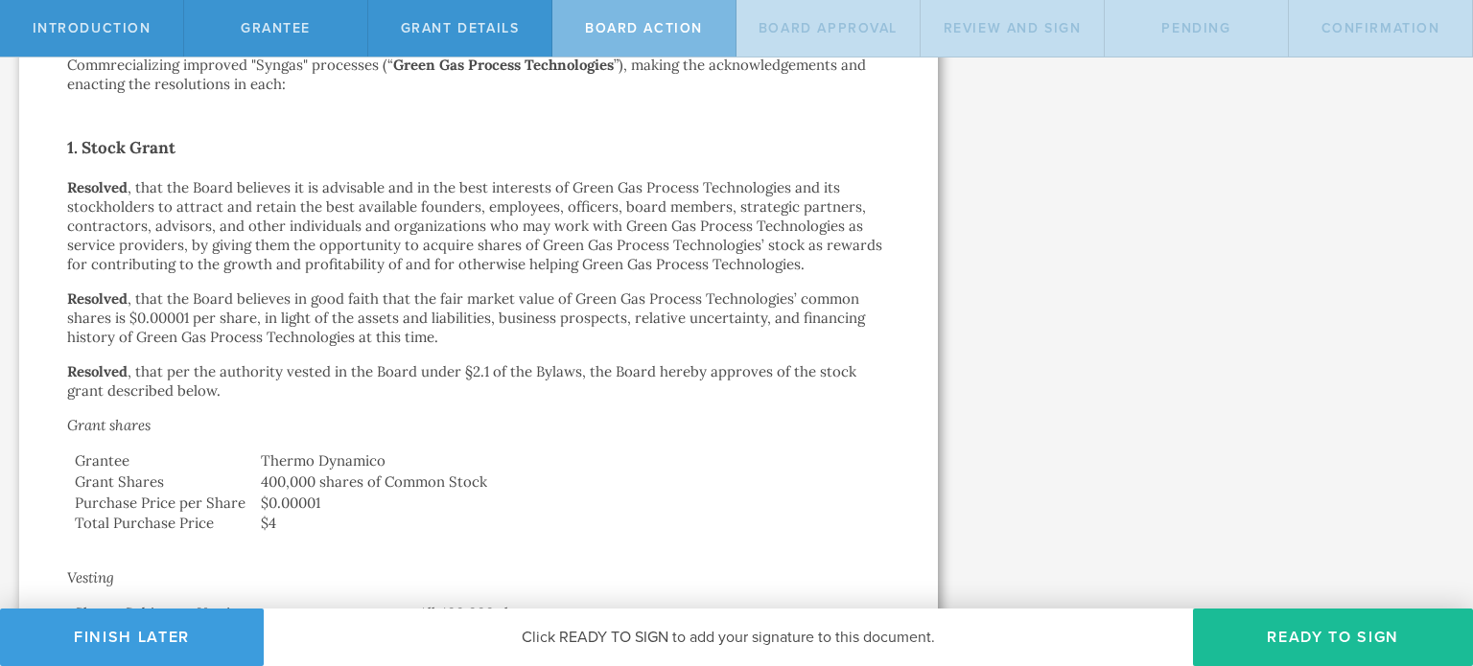
scroll to position [0, 0]
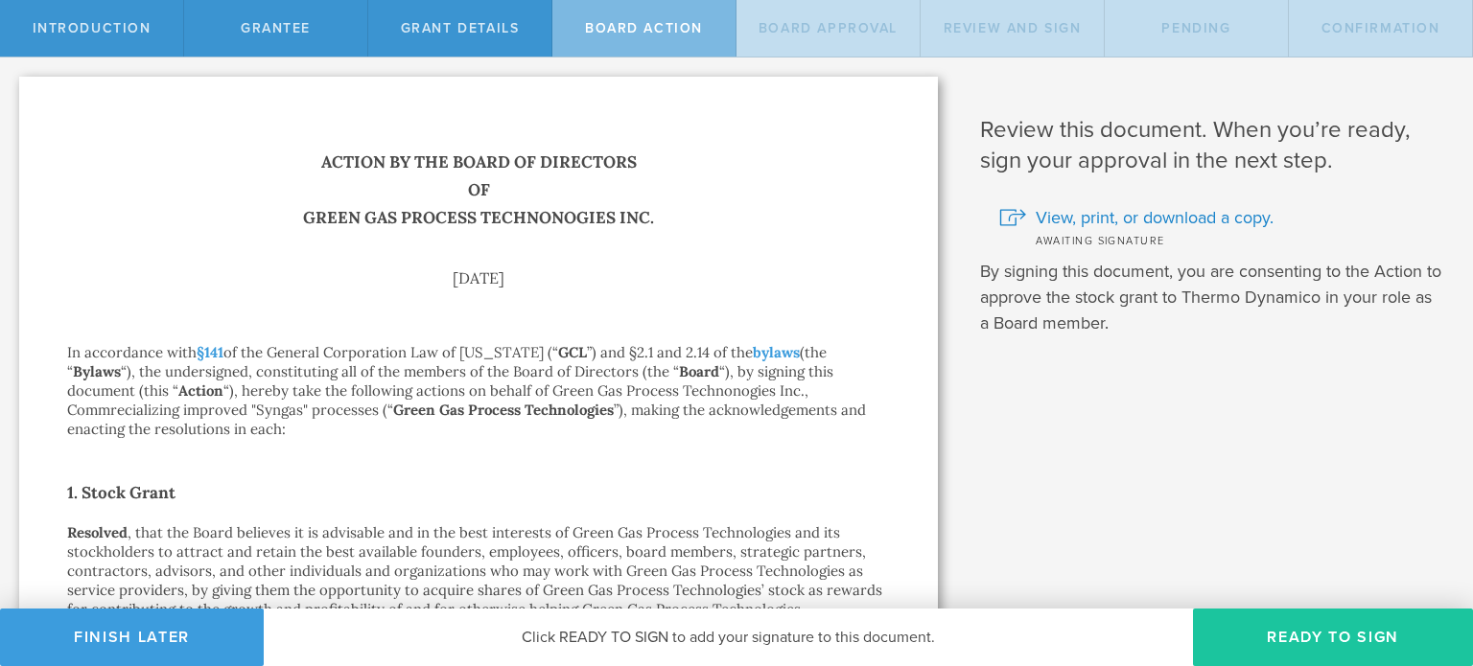
click at [1239, 643] on button "Ready to Sign" at bounding box center [1333, 638] width 280 height 58
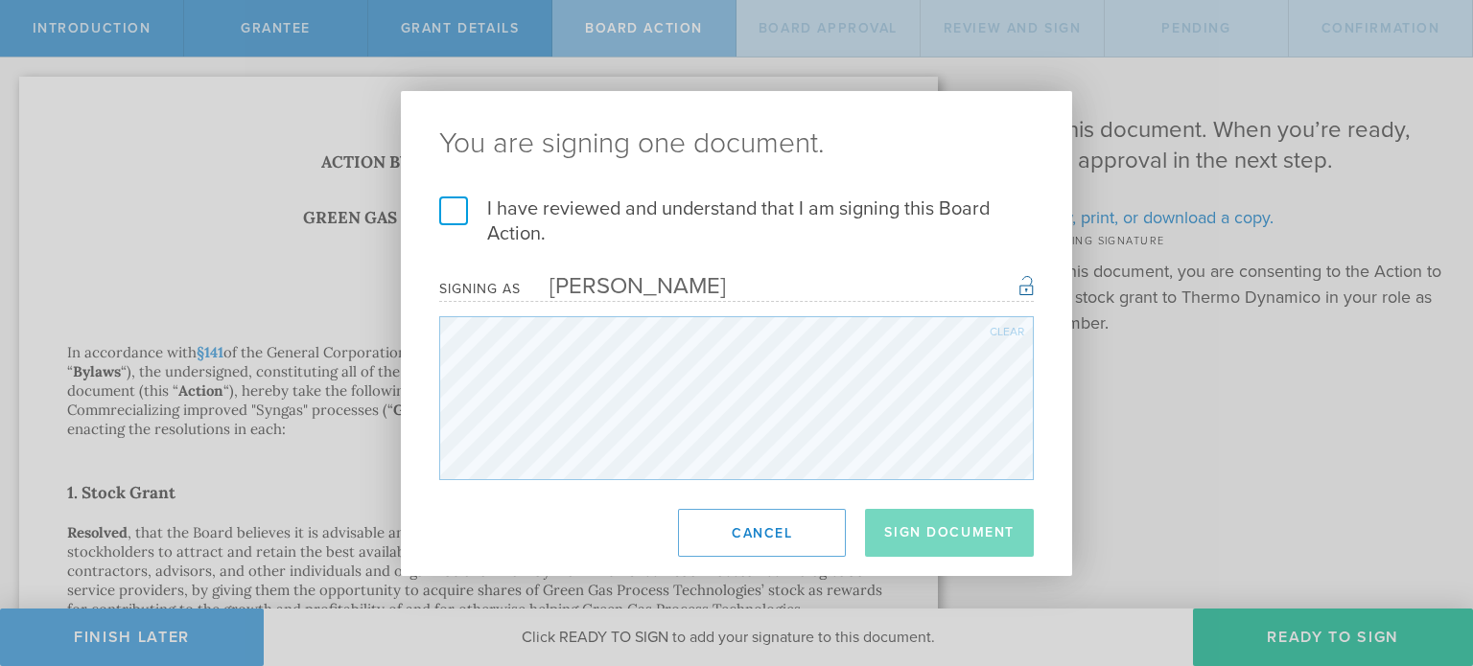
click at [447, 210] on label "I have reviewed and understand that I am signing this Board Action." at bounding box center [736, 222] width 594 height 50
click at [0, 0] on input "I have reviewed and understand that I am signing this Board Action." at bounding box center [0, 0] width 0 height 0
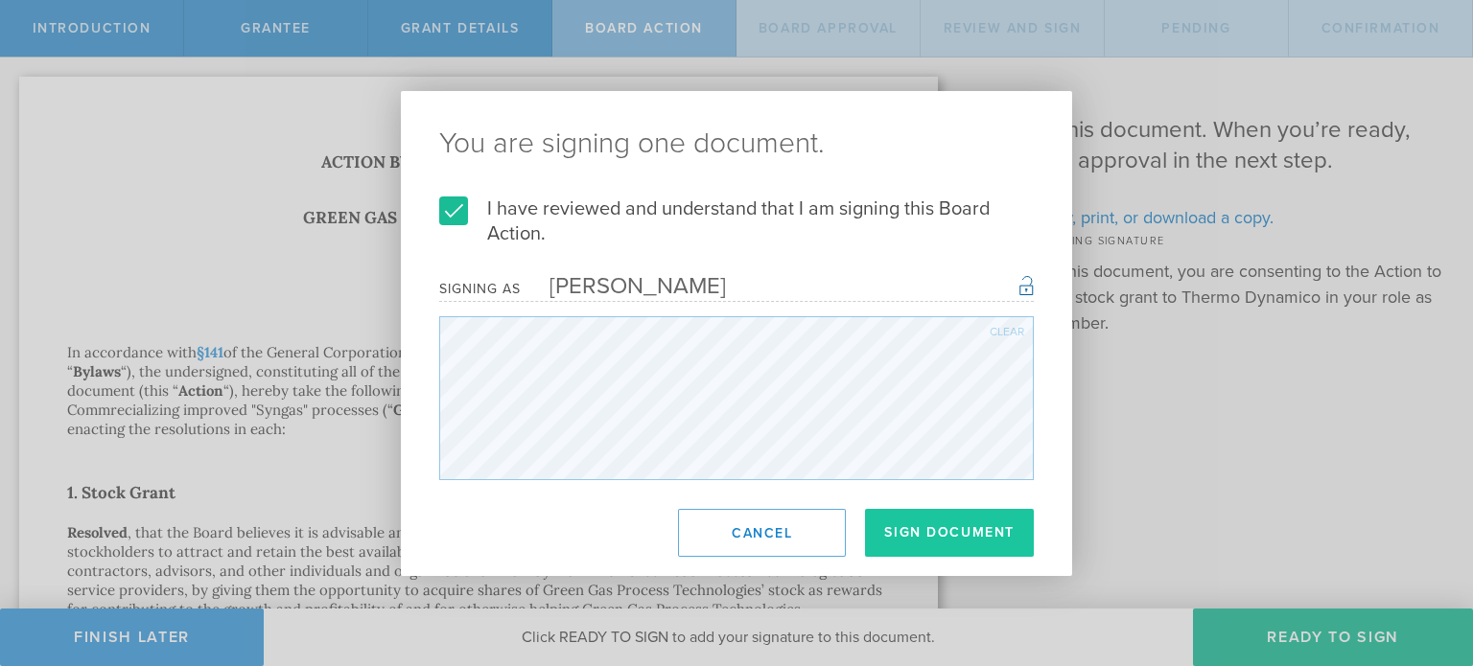
click at [912, 524] on button "Sign Document" at bounding box center [949, 533] width 169 height 48
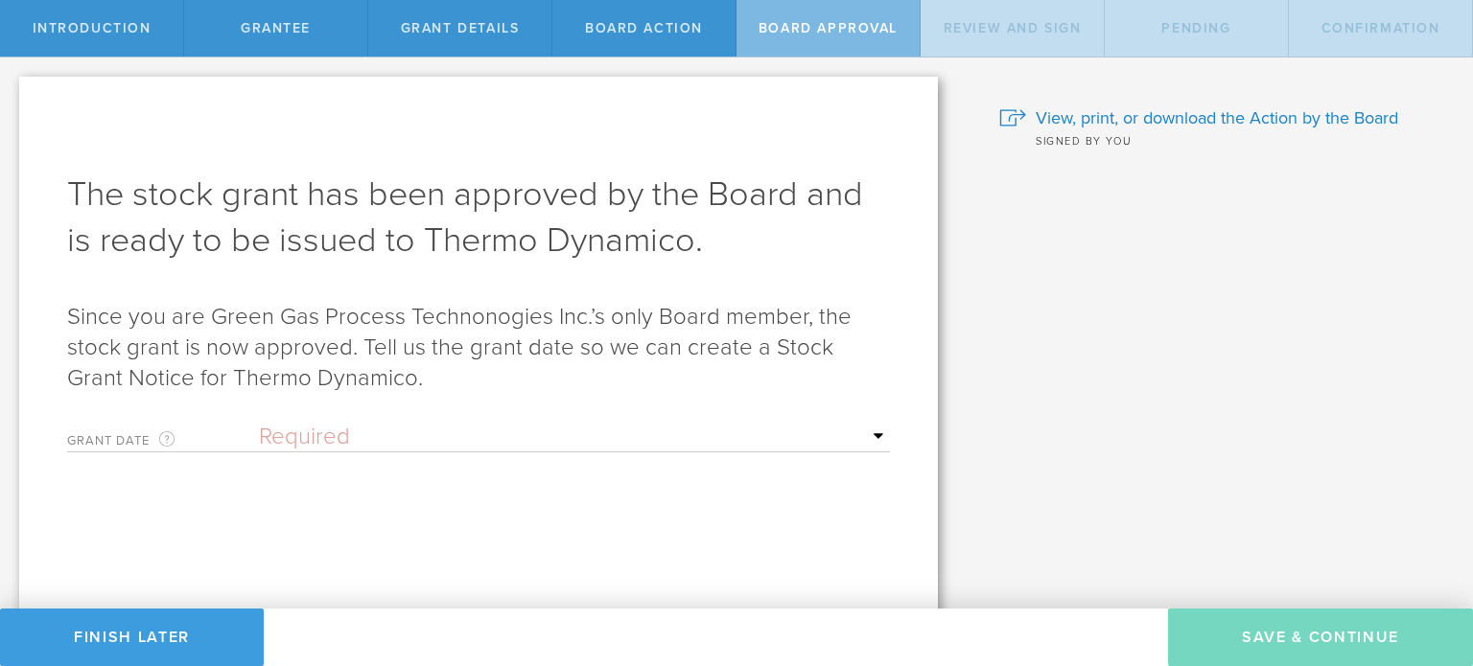
click at [669, 452] on select "Required Upon [PERSON_NAME]'s signature A specific date" at bounding box center [574, 437] width 631 height 29
select select "uponGranteeSignature"
click at [259, 423] on select "Required Upon [PERSON_NAME]'s signature A specific date" at bounding box center [574, 437] width 631 height 29
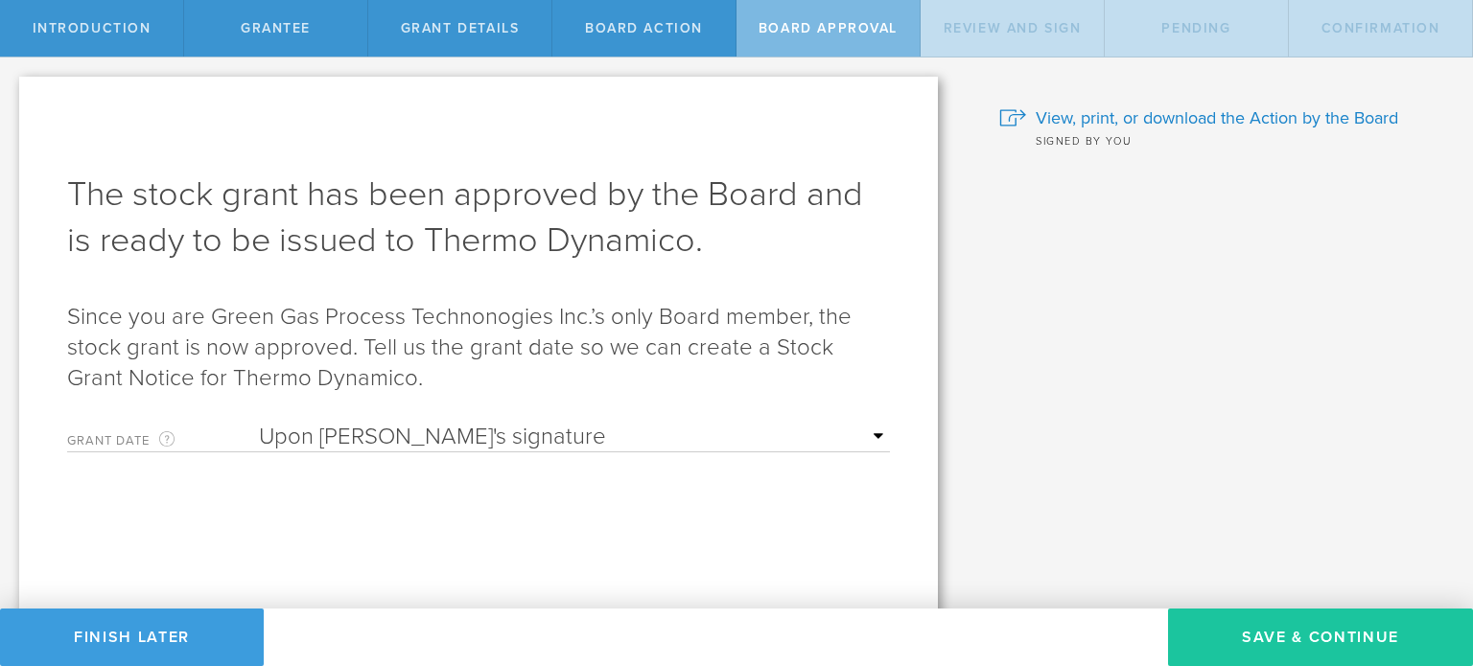
click at [1182, 624] on button "Save & Continue" at bounding box center [1320, 638] width 305 height 58
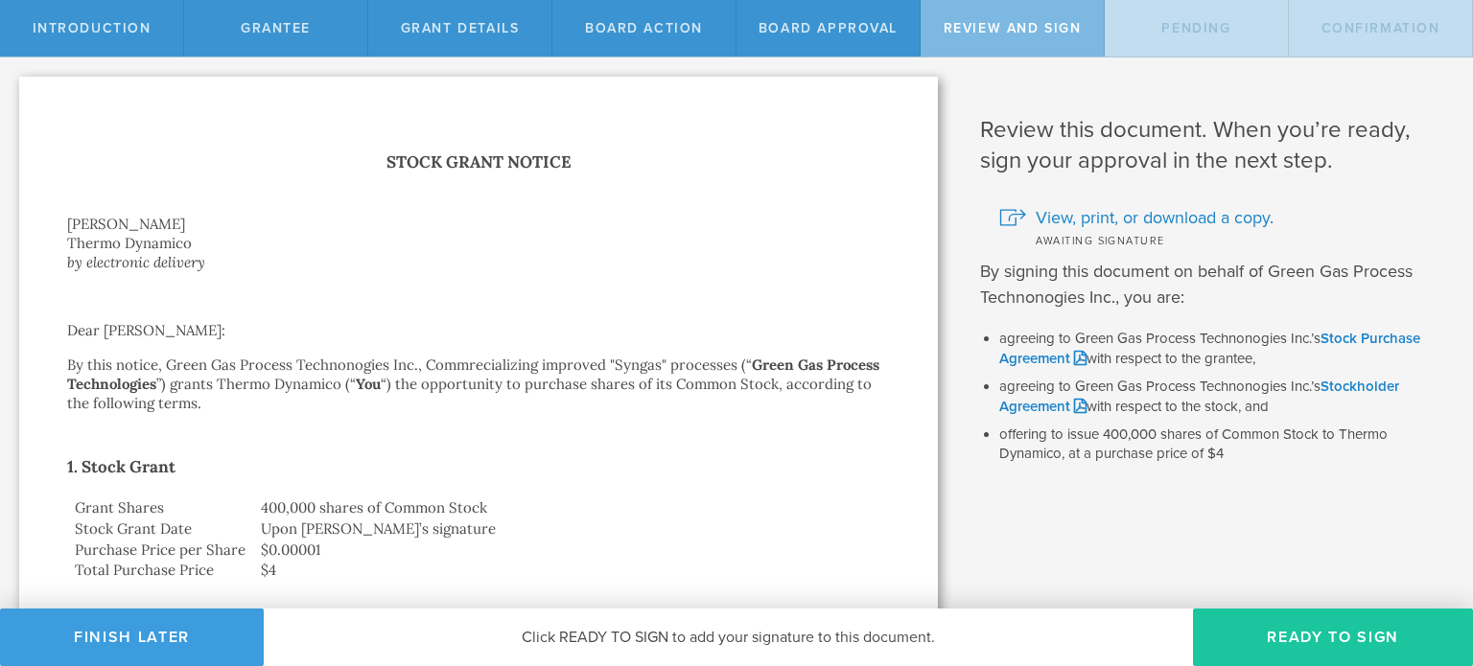
click at [1276, 618] on button "Ready to Sign" at bounding box center [1333, 638] width 280 height 58
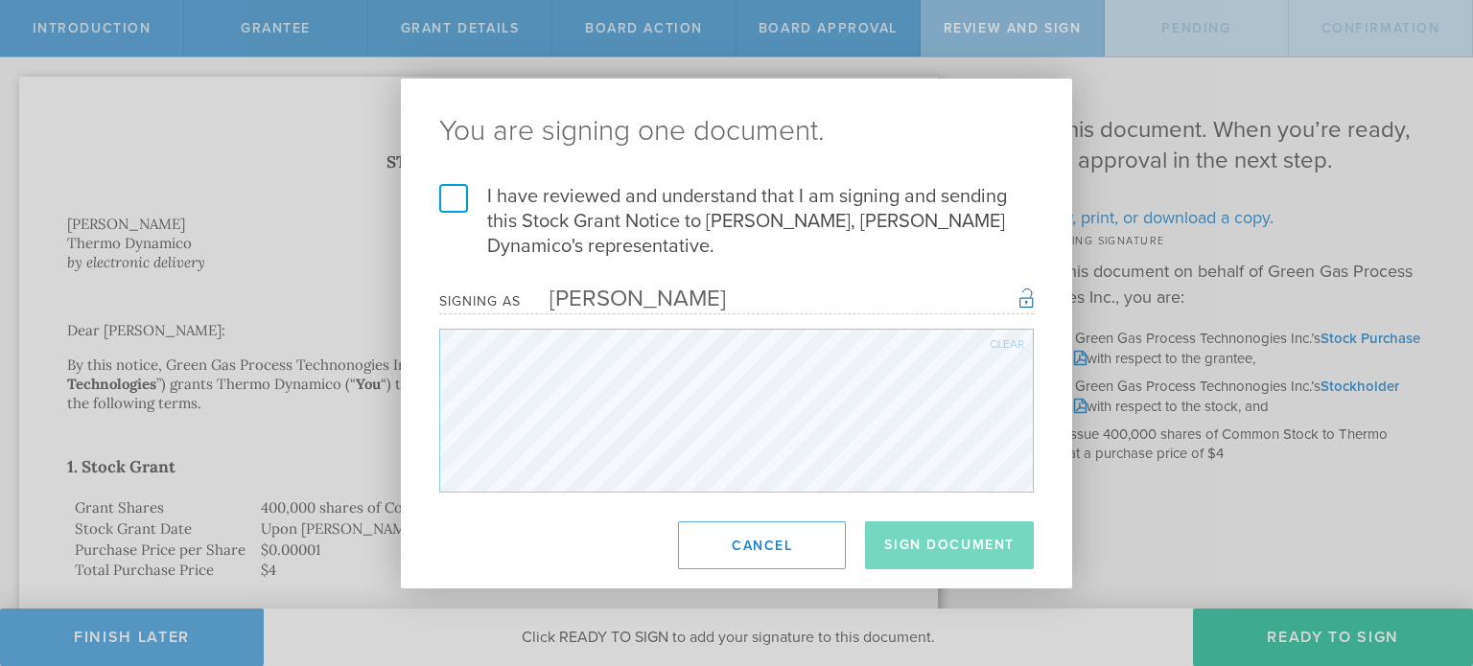
click at [437, 206] on div "I have reviewed and understand that I am signing and sending this Stock Grant N…" at bounding box center [736, 338] width 671 height 309
click at [449, 205] on label "I have reviewed and understand that I am signing and sending this Stock Grant N…" at bounding box center [736, 221] width 594 height 75
click at [0, 0] on input "I have reviewed and understand that I am signing and sending this Stock Grant N…" at bounding box center [0, 0] width 0 height 0
click at [918, 548] on button "Sign Document" at bounding box center [949, 546] width 169 height 48
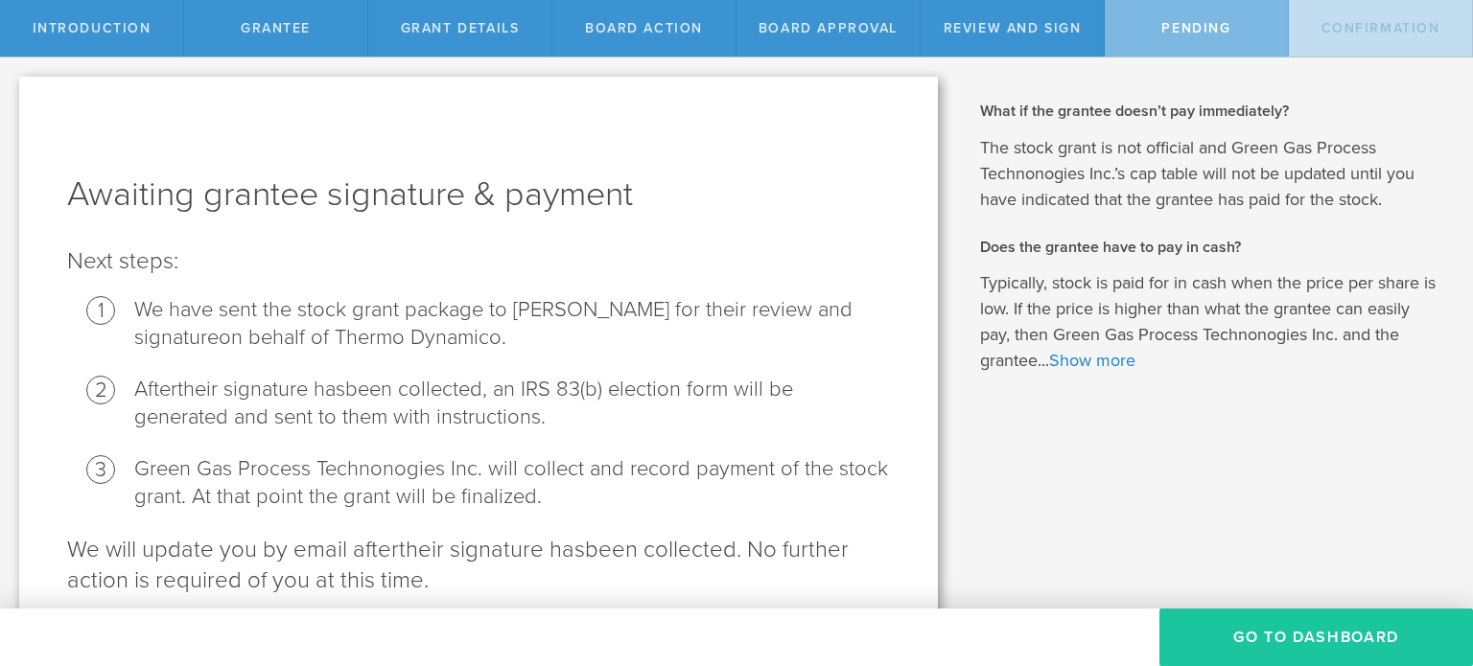
click at [1282, 651] on button "Go To Dashboard" at bounding box center [1316, 638] width 314 height 58
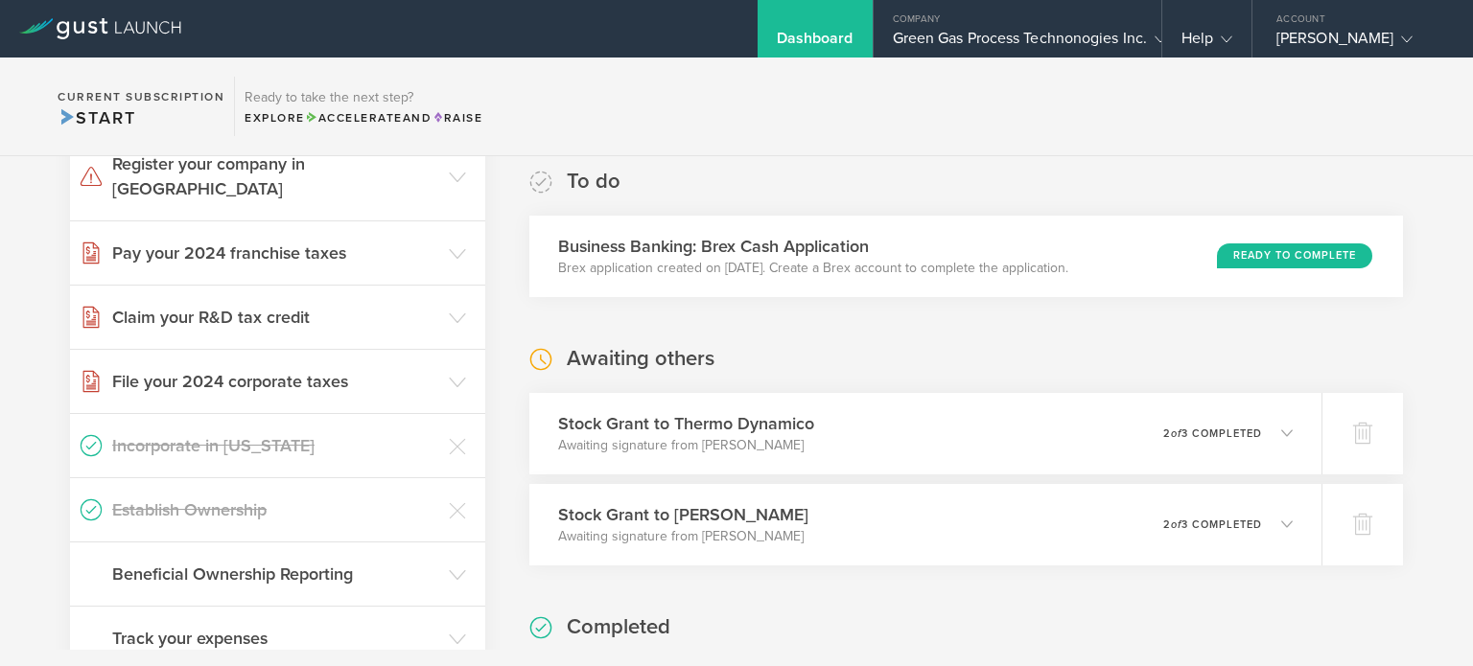
scroll to position [422, 0]
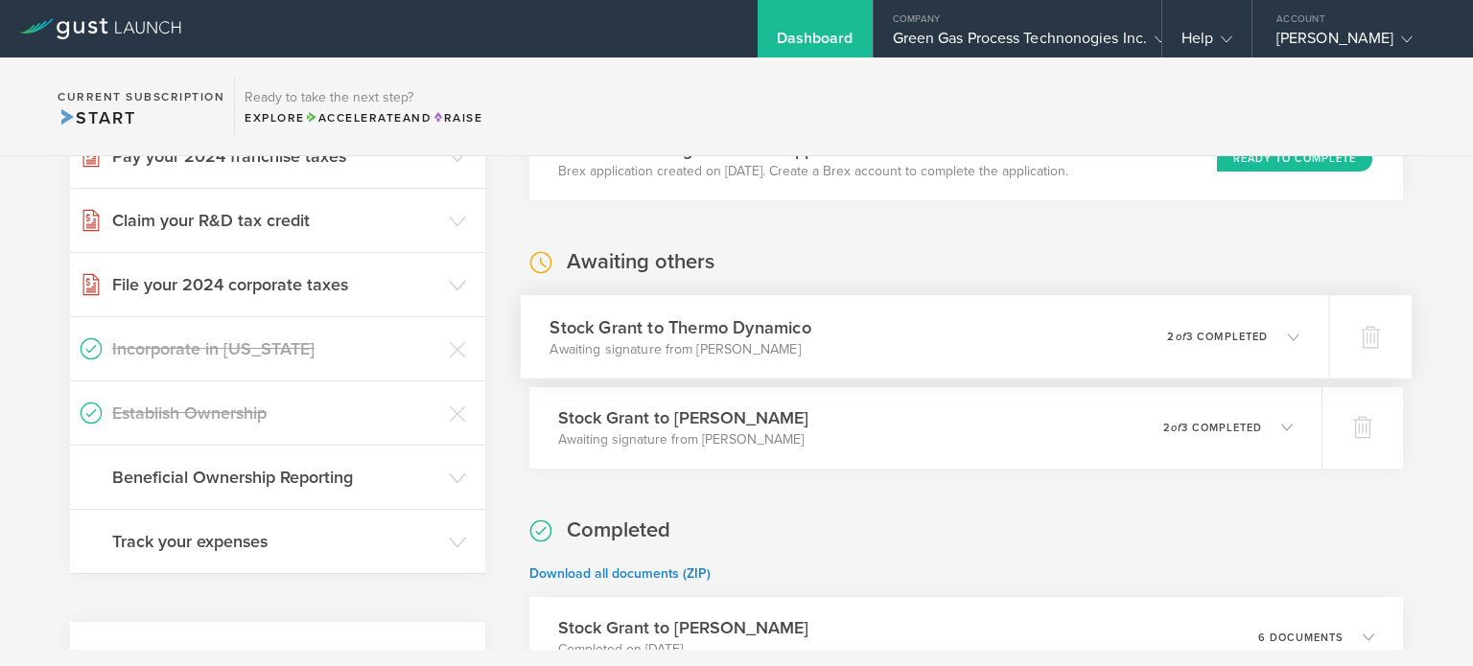
click at [1078, 320] on div "Stock Grant to Thermo Dynamico Awaiting signature from Seth Herway 0 undelivera…" at bounding box center [925, 336] width 808 height 83
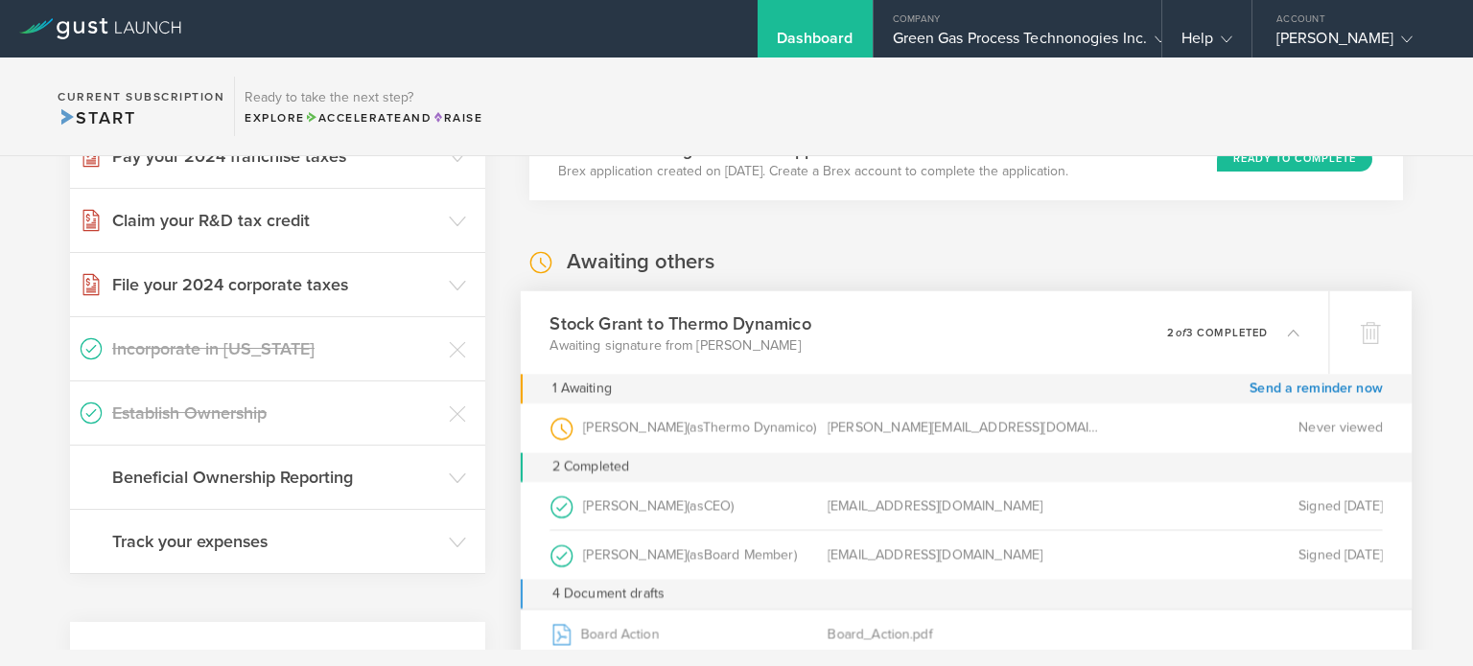
click at [1078, 320] on div "Stock Grant to Thermo Dynamico Awaiting signature from Seth Herway 0 undelivera…" at bounding box center [925, 332] width 808 height 83
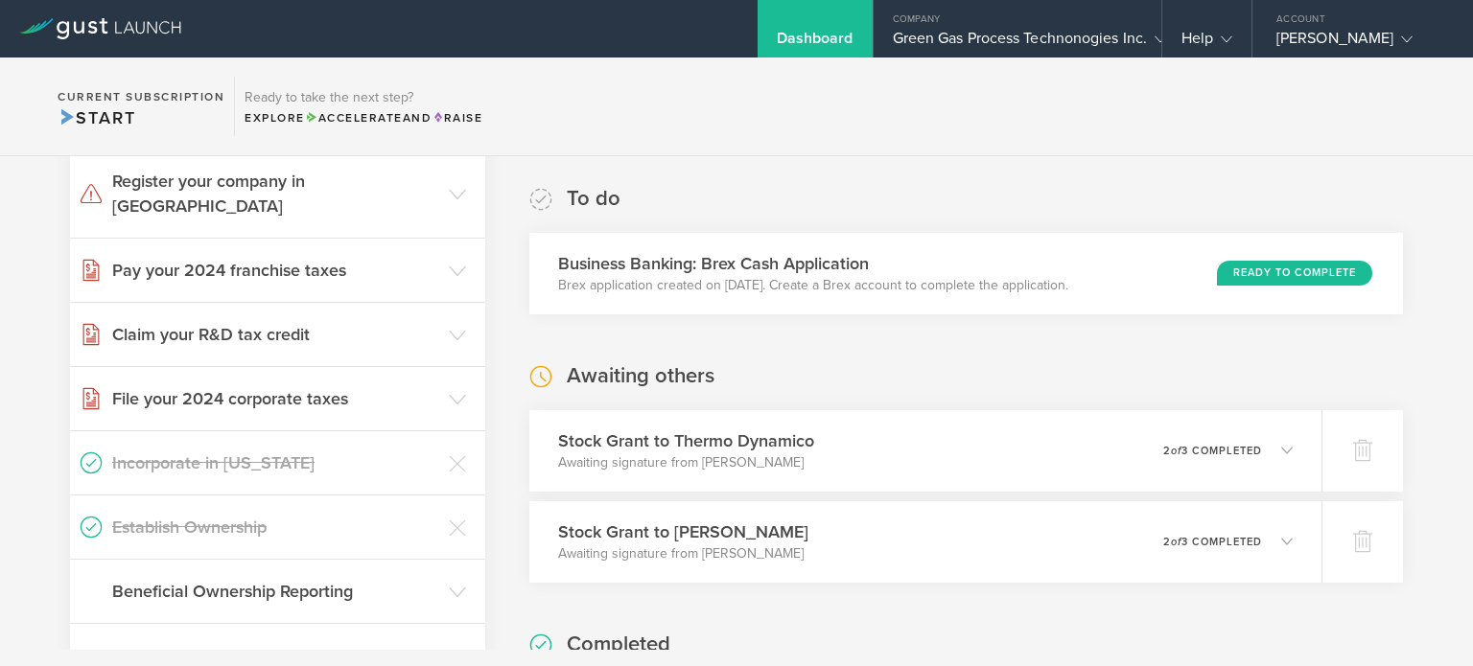
scroll to position [384, 0]
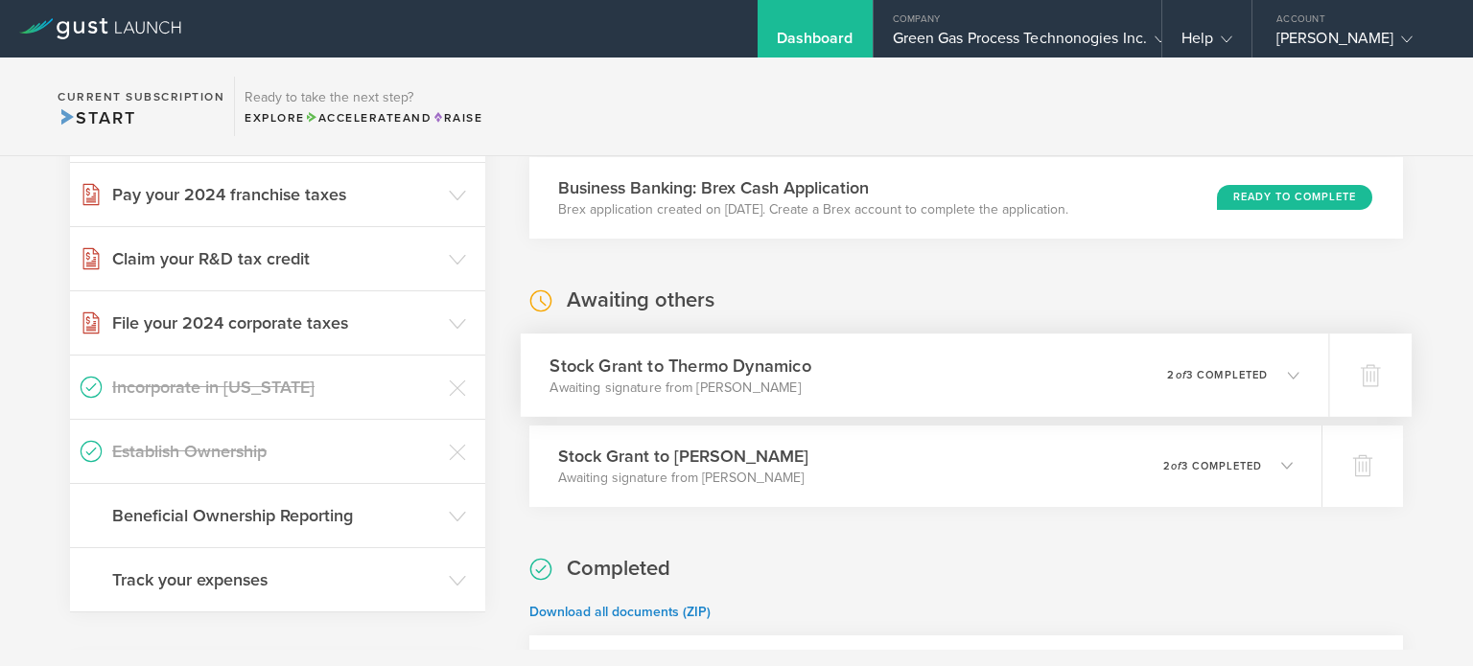
click at [1223, 381] on div "0 undeliverable 2 of 3 completed" at bounding box center [1233, 375] width 132 height 33
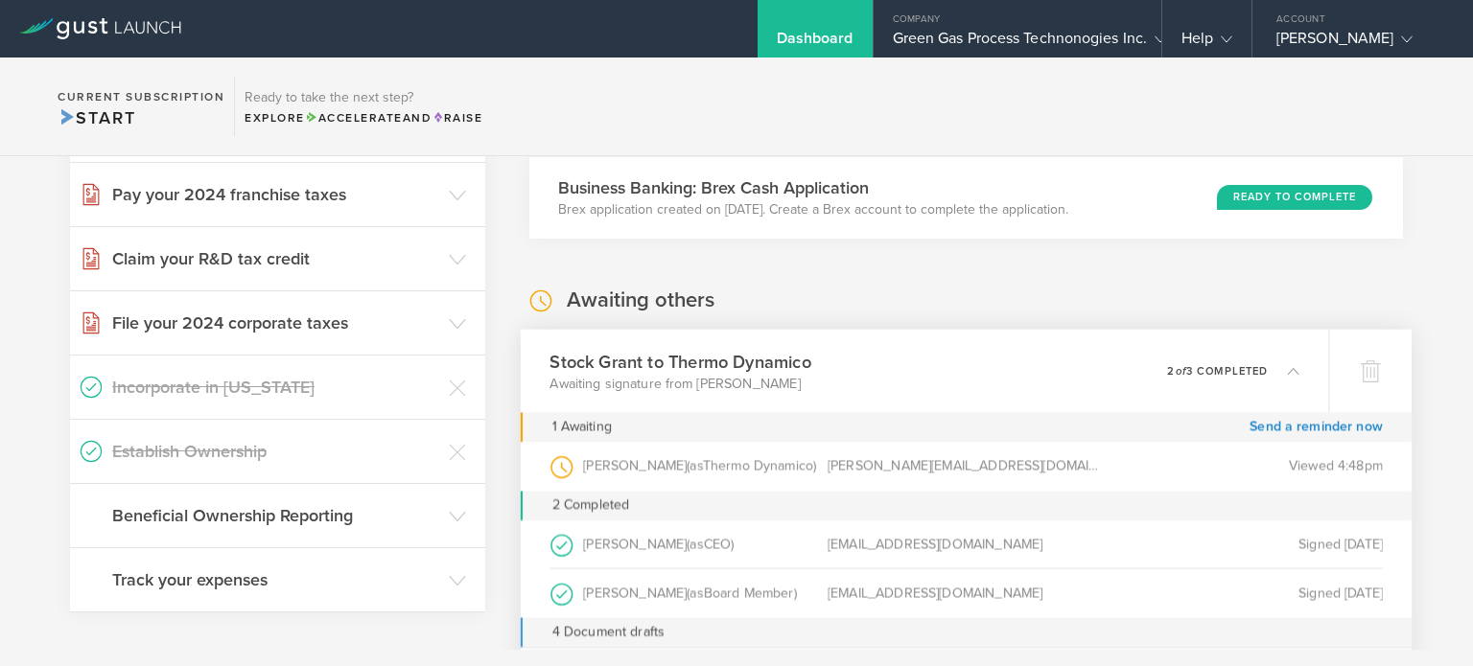
click at [1223, 381] on div "0 undeliverable 2 of 3 completed" at bounding box center [1233, 371] width 132 height 33
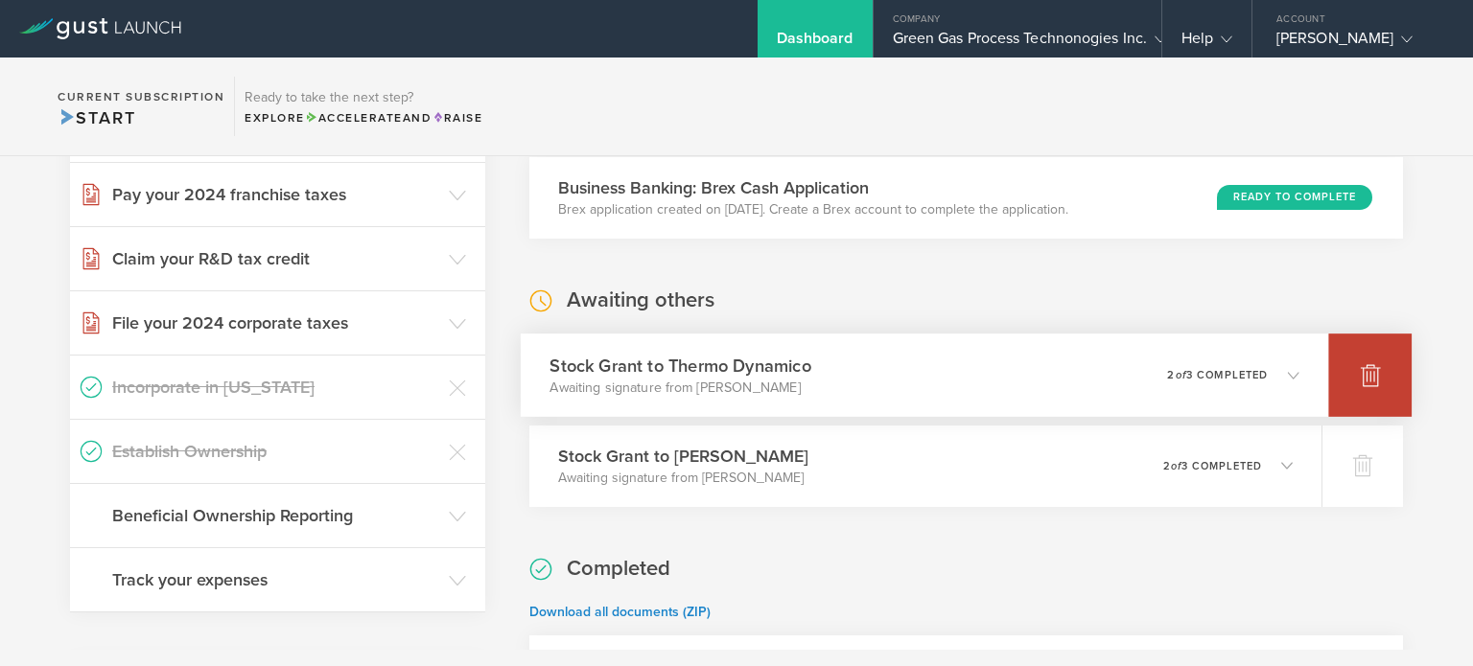
click at [1370, 381] on div at bounding box center [1369, 375] width 83 height 83
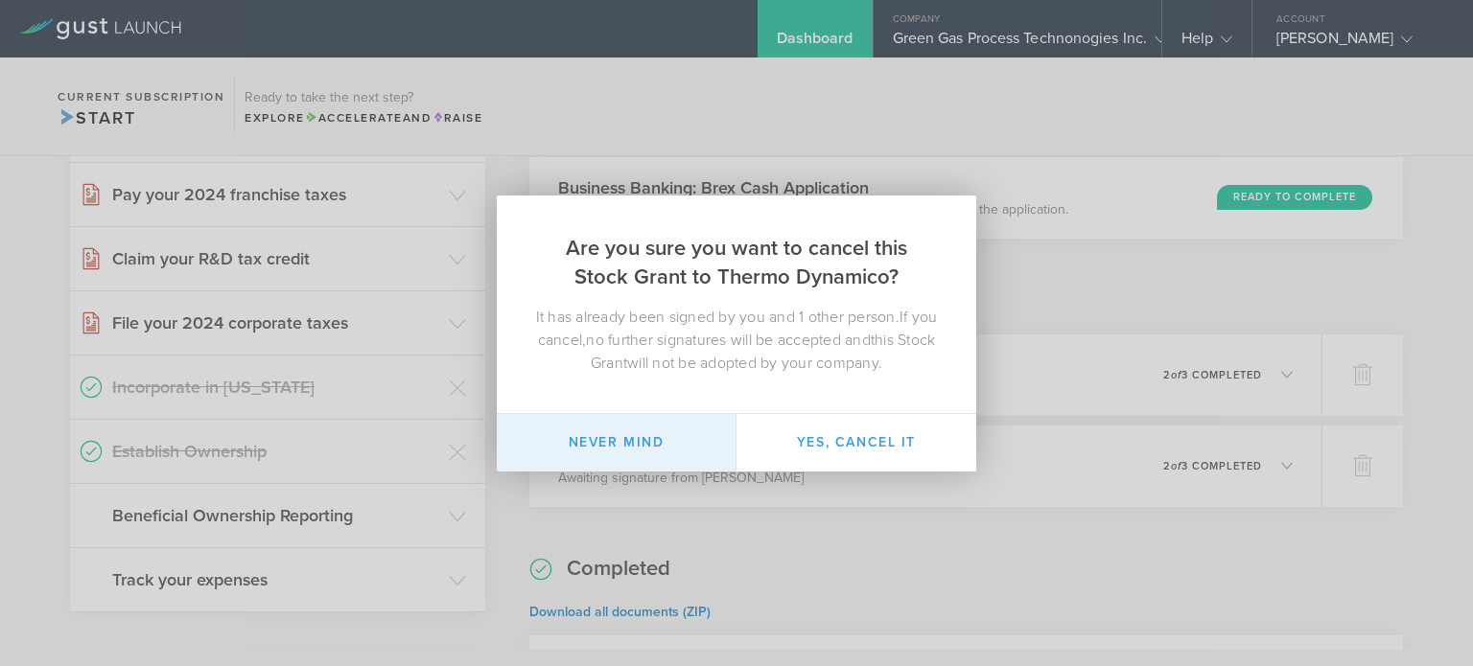
click at [673, 433] on button "Never mind" at bounding box center [617, 443] width 240 height 58
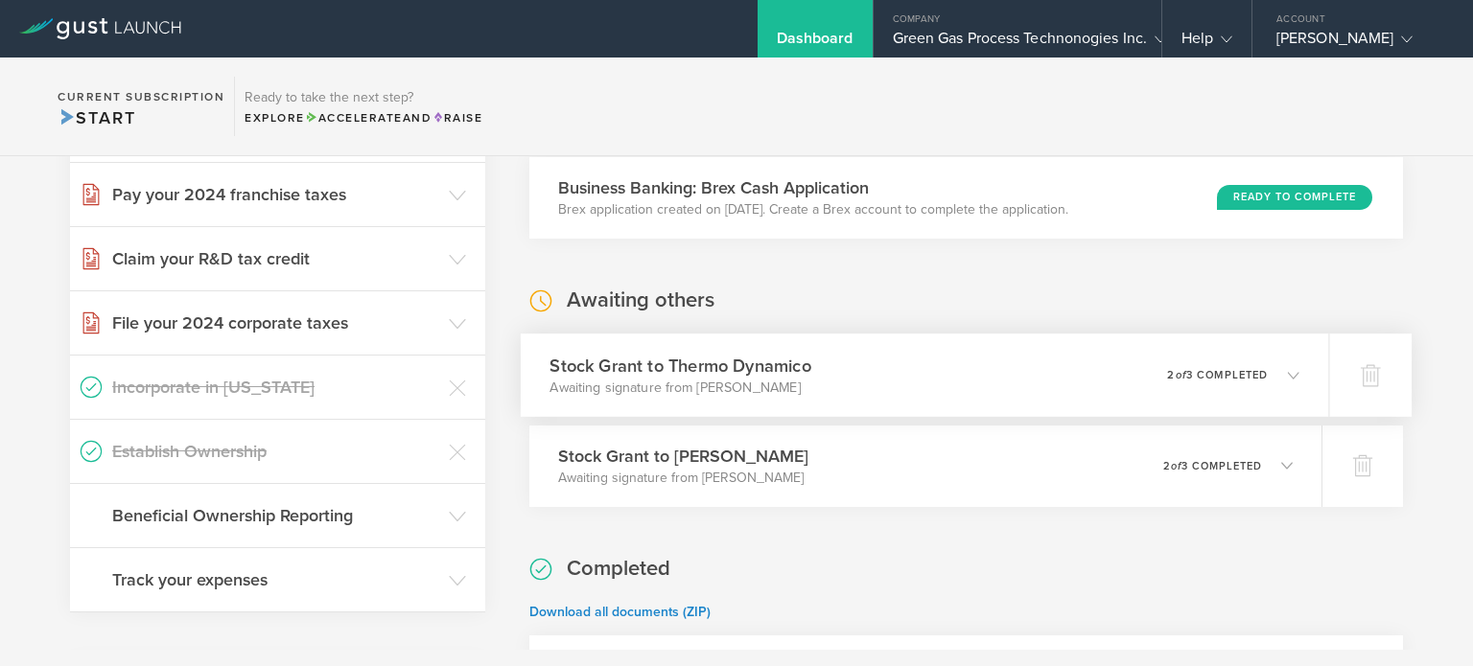
click at [1285, 376] on div "Stock Grant to Thermo Dynamico Awaiting signature from Seth Herway 0 undelivera…" at bounding box center [925, 375] width 808 height 83
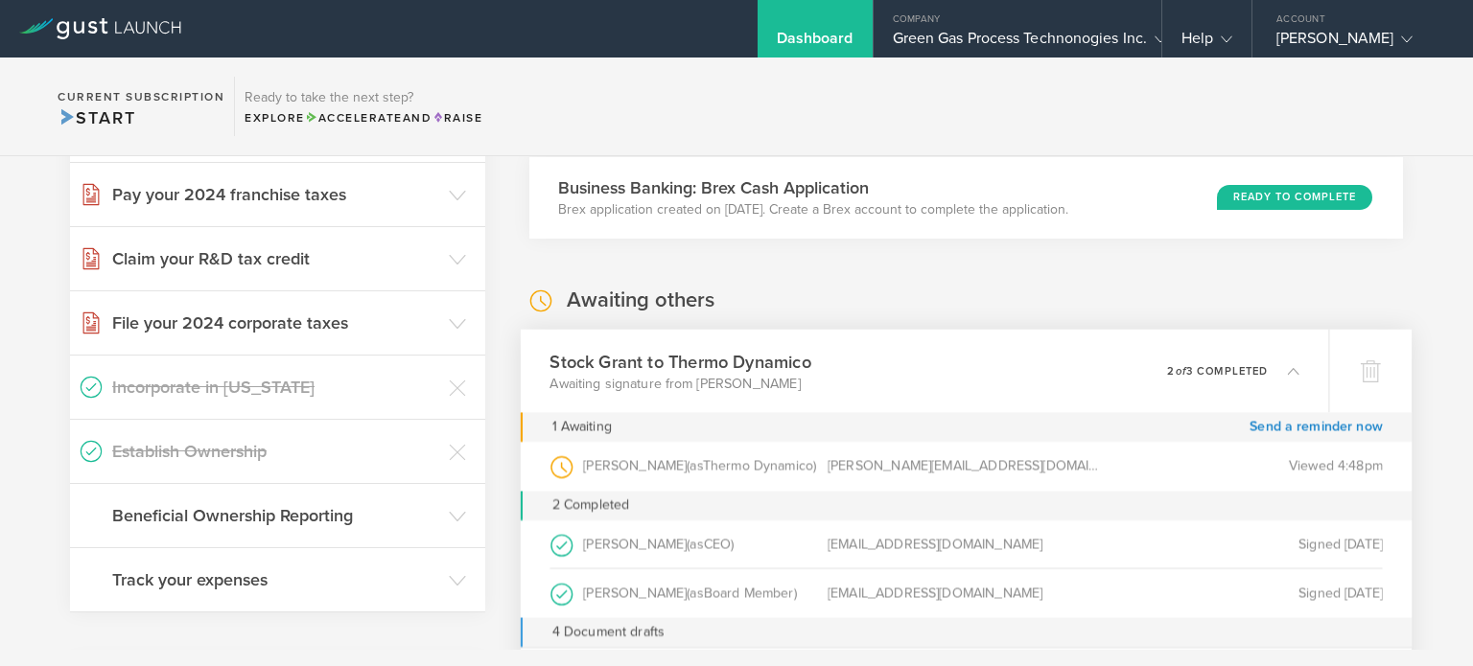
click at [1098, 296] on div "Awaiting others Stock Grant to Thermo Dynamico Awaiting signature from Seth Her…" at bounding box center [966, 613] width 874 height 652
